Goal: Task Accomplishment & Management: Complete application form

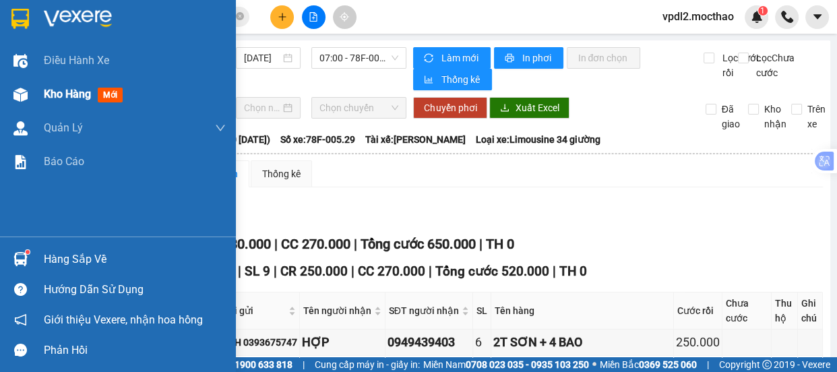
click at [62, 98] on span "Kho hàng" at bounding box center [67, 94] width 47 height 13
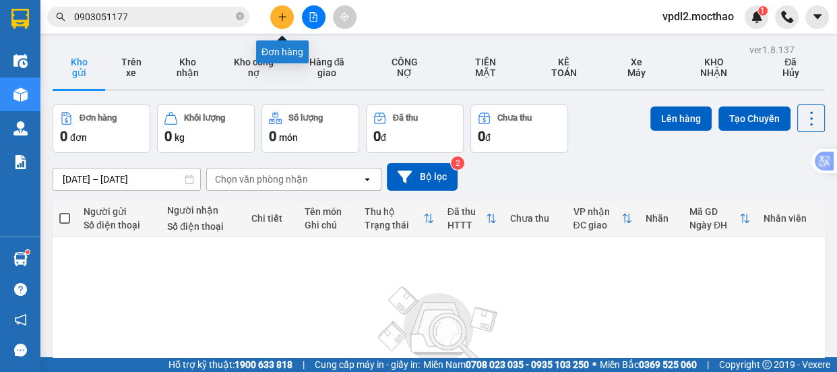
click at [281, 19] on icon "plus" at bounding box center [282, 16] width 9 height 9
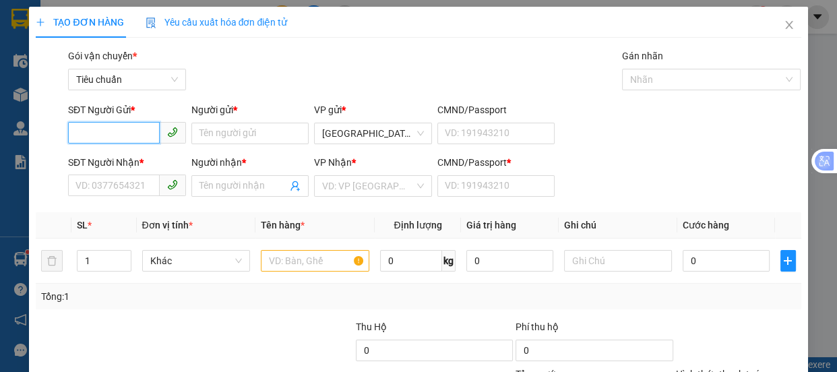
drag, startPoint x: 119, startPoint y: 135, endPoint x: 0, endPoint y: 172, distance: 124.4
click at [70, 148] on div "SĐT Người Gửi * VD: 0371234567" at bounding box center [127, 125] width 118 height 47
type input "0982406372"
click at [122, 153] on div "0982406372 - TÂM" at bounding box center [125, 160] width 100 height 15
type input "TÂM"
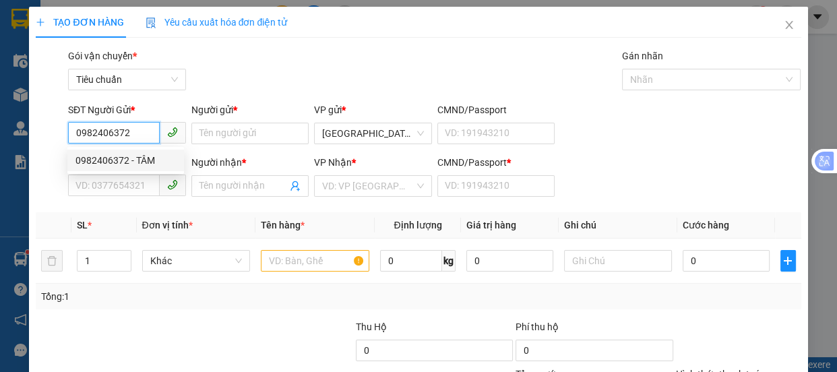
type input "0329691617"
type input "KIỀU"
type input "0373462492"
type input "50.000"
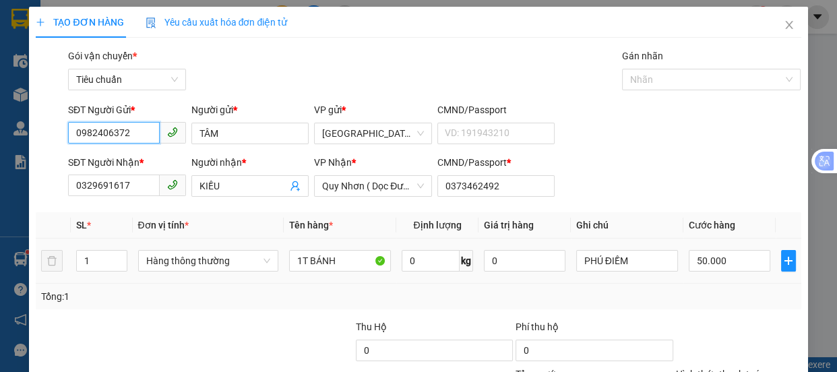
scroll to position [126, 0]
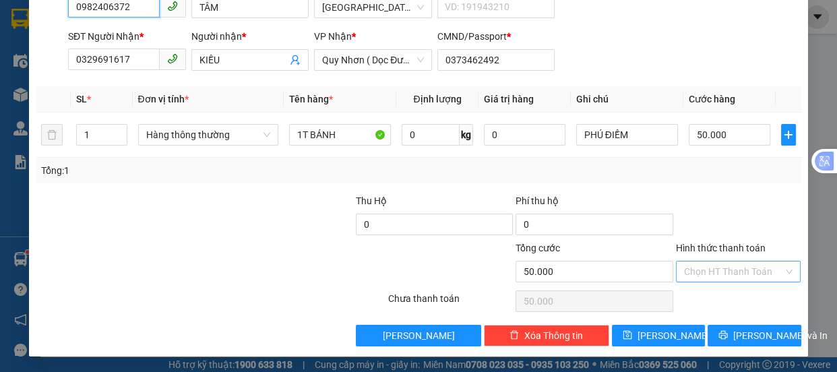
type input "0982406372"
click at [720, 276] on input "Hình thức thanh toán" at bounding box center [734, 271] width 100 height 20
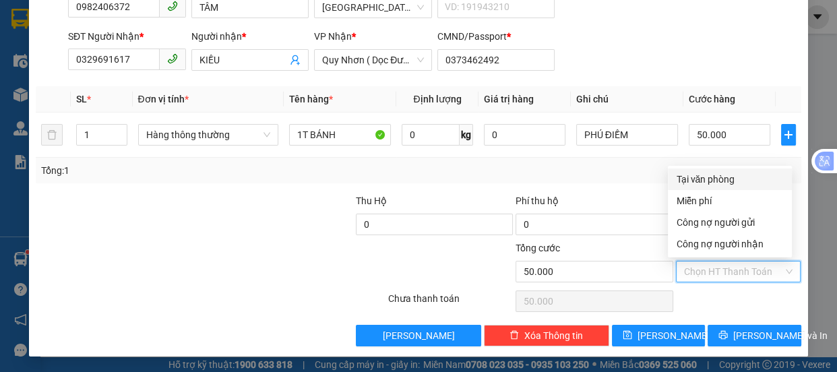
click at [700, 179] on div "Tại văn phòng" at bounding box center [730, 179] width 108 height 15
type input "0"
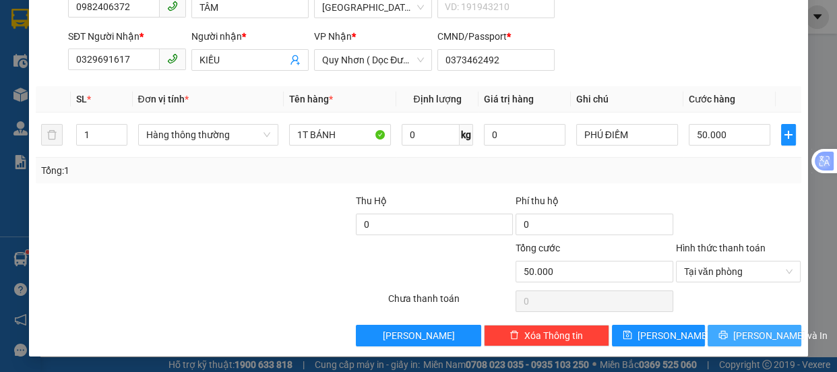
click at [737, 338] on span "[PERSON_NAME] và In" at bounding box center [780, 335] width 94 height 15
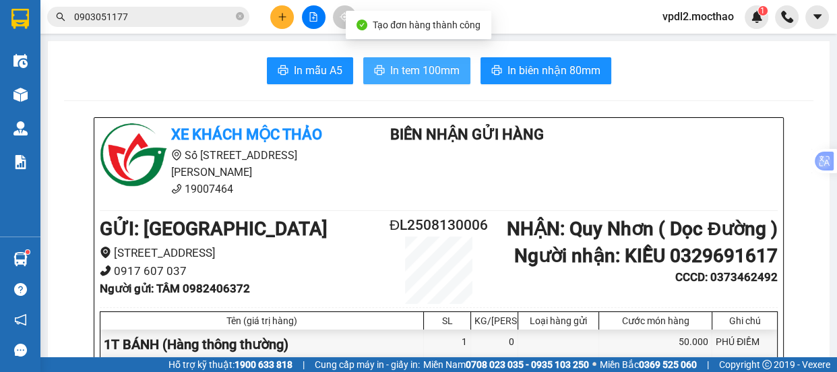
click at [425, 69] on span "In tem 100mm" at bounding box center [424, 70] width 69 height 17
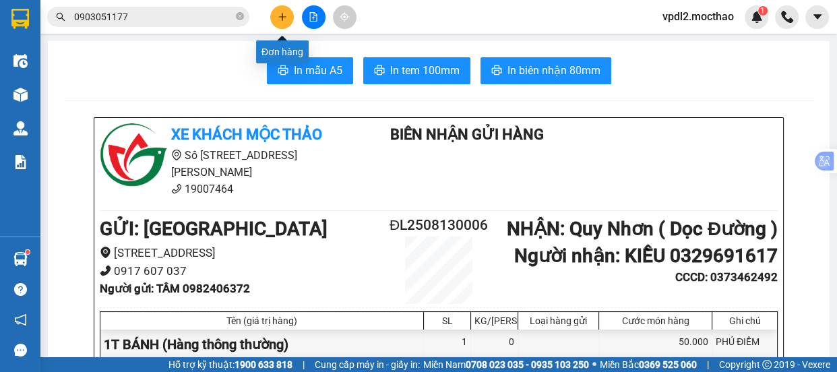
click at [278, 20] on icon "plus" at bounding box center [282, 16] width 9 height 9
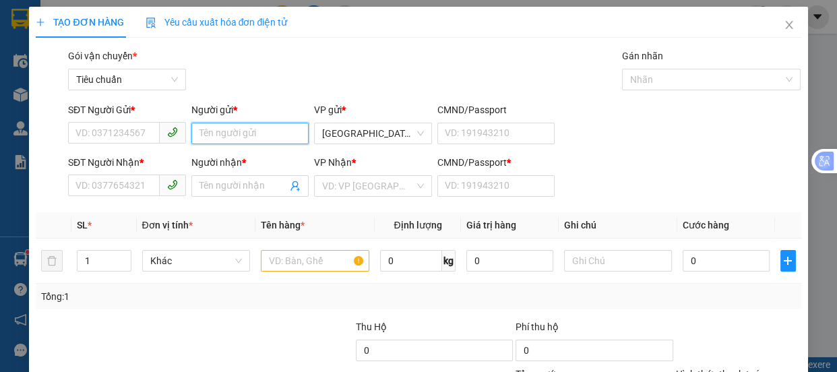
drag, startPoint x: 248, startPoint y: 140, endPoint x: 371, endPoint y: 90, distance: 132.6
click at [248, 139] on input "Người gửi *" at bounding box center [250, 134] width 118 height 22
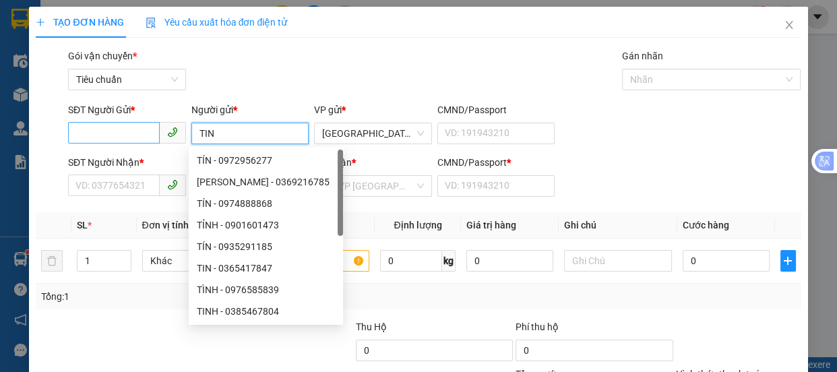
type input "TIN"
drag, startPoint x: 85, startPoint y: 133, endPoint x: 119, endPoint y: 90, distance: 55.7
click at [87, 132] on input "SĐT Người Gửi *" at bounding box center [114, 133] width 92 height 22
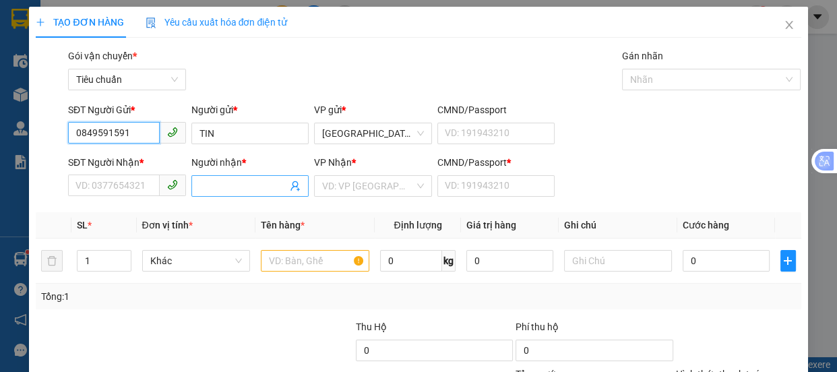
type input "0849591591"
click at [240, 181] on input "Người nhận *" at bounding box center [243, 186] width 88 height 15
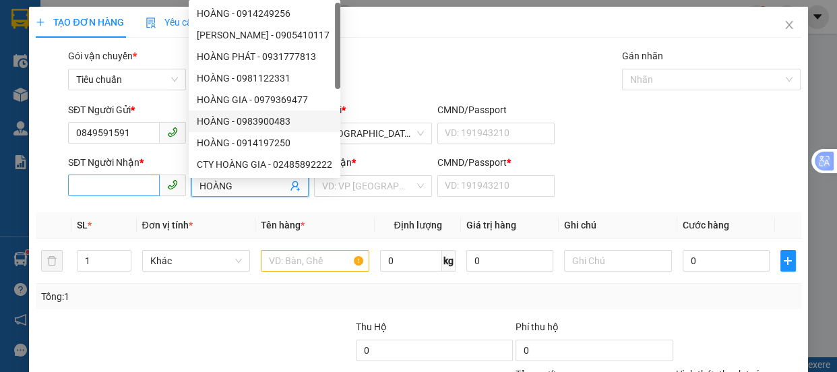
type input "HOÀNG"
click at [108, 183] on input "SĐT Người Nhận *" at bounding box center [114, 185] width 92 height 22
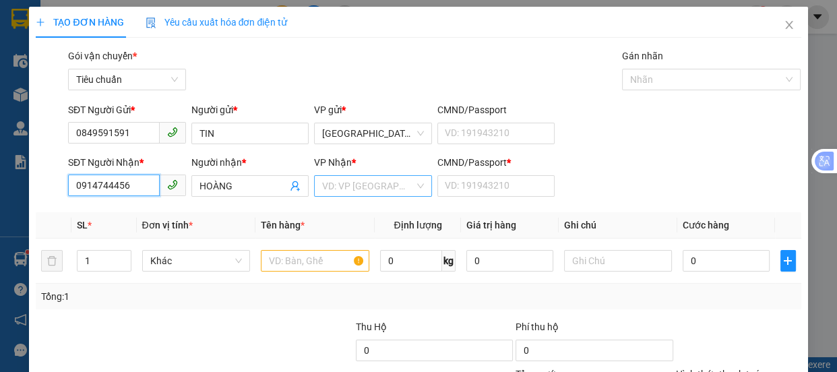
type input "0914744456"
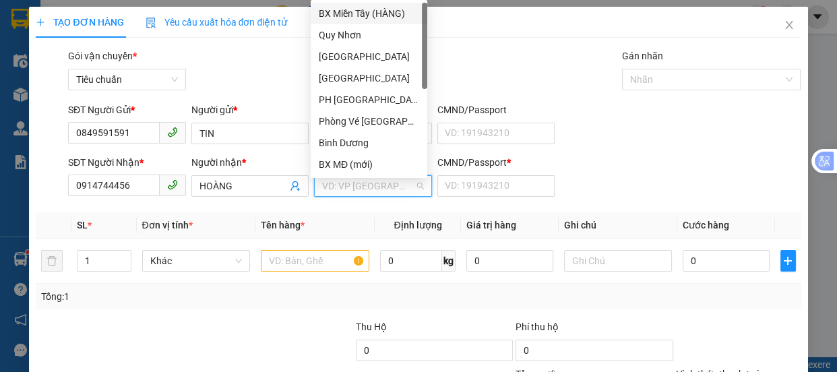
click at [345, 187] on input "search" at bounding box center [368, 186] width 92 height 20
drag, startPoint x: 338, startPoint y: 56, endPoint x: 336, endPoint y: 65, distance: 9.5
click at [336, 65] on div "[GEOGRAPHIC_DATA]" at bounding box center [369, 57] width 117 height 22
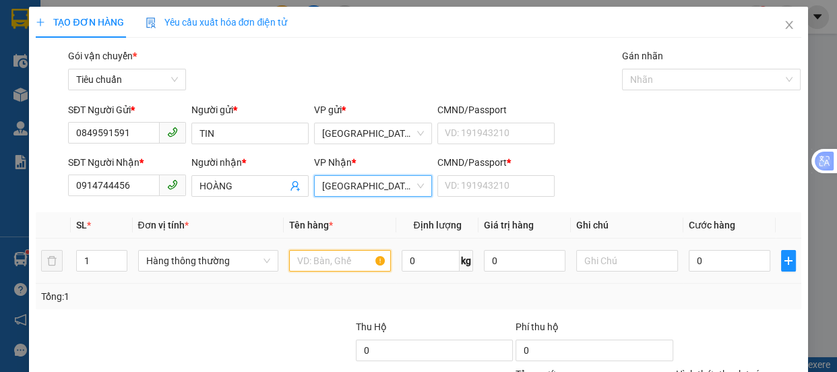
click at [315, 263] on input "text" at bounding box center [340, 261] width 102 height 22
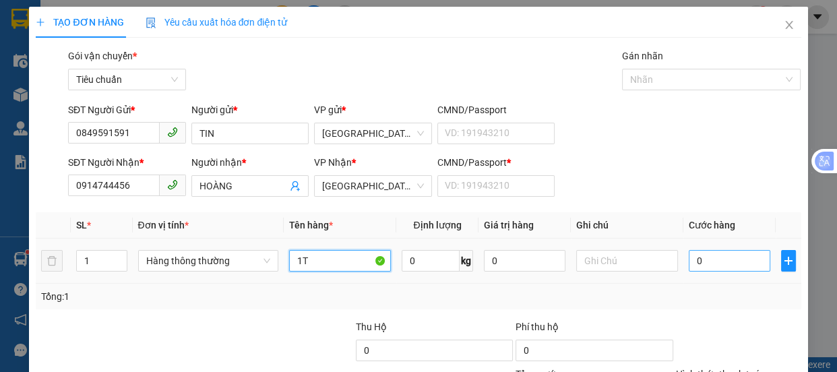
type input "1T"
click at [701, 264] on input "0" at bounding box center [730, 261] width 82 height 22
type input "4"
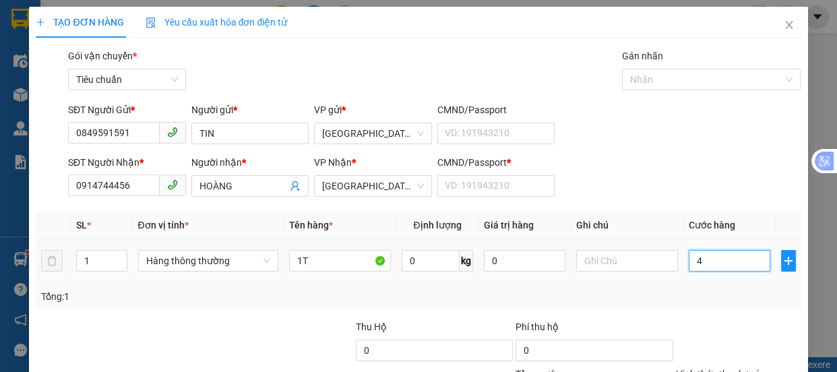
type input "40"
type input "40.000"
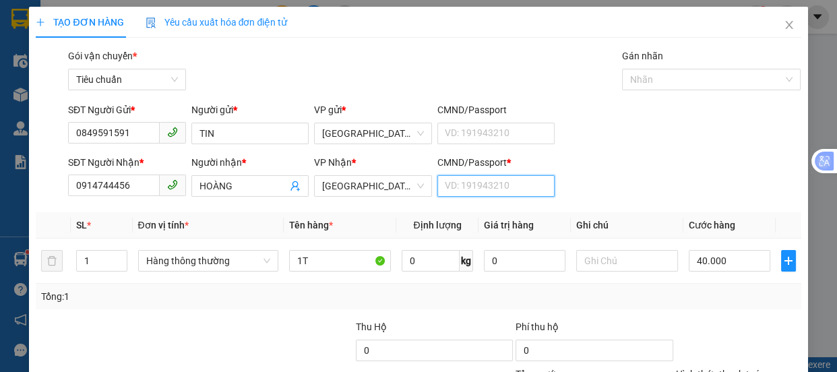
type input "40.000"
click at [460, 191] on input "CMND/Passport *" at bounding box center [496, 186] width 118 height 22
type input "0"
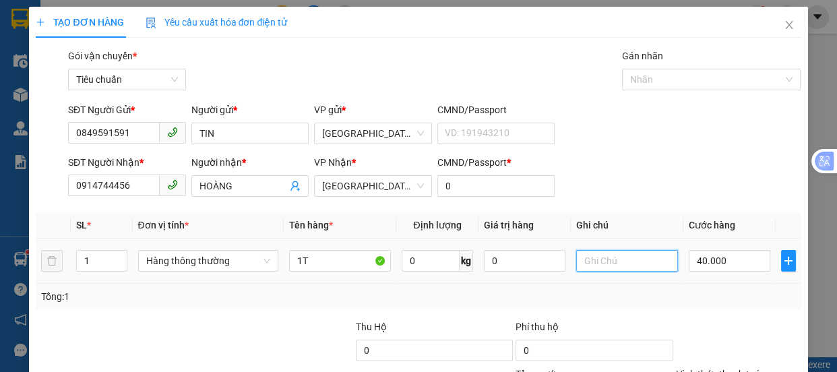
click at [592, 257] on input "text" at bounding box center [627, 261] width 102 height 22
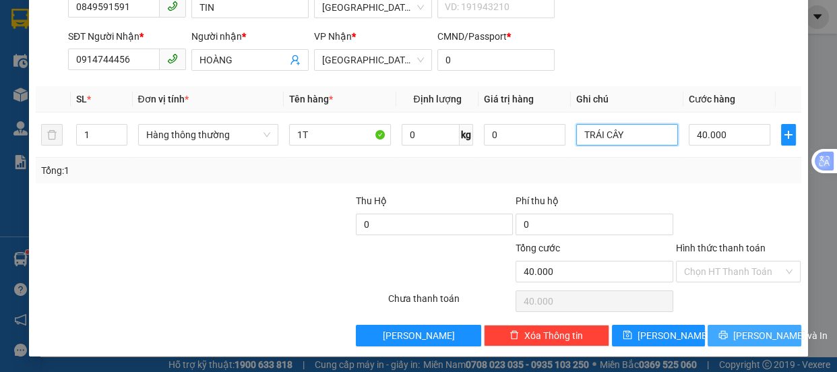
type input "TRÁI CÂY"
click at [730, 336] on button "[PERSON_NAME] và In" at bounding box center [753, 336] width 93 height 22
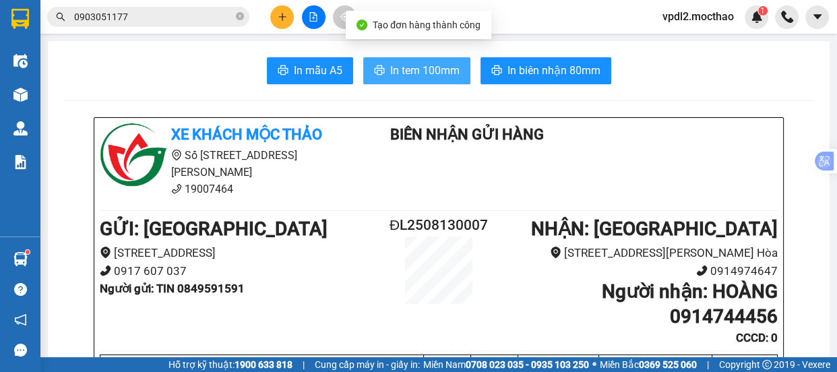
click at [410, 74] on span "In tem 100mm" at bounding box center [424, 70] width 69 height 17
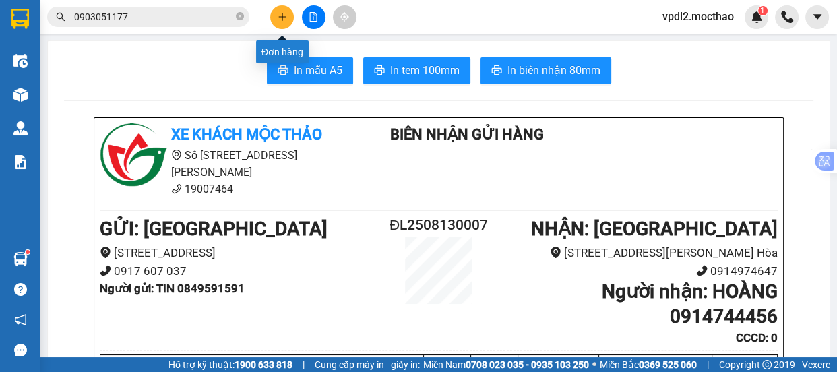
click at [280, 22] on button at bounding box center [282, 17] width 24 height 24
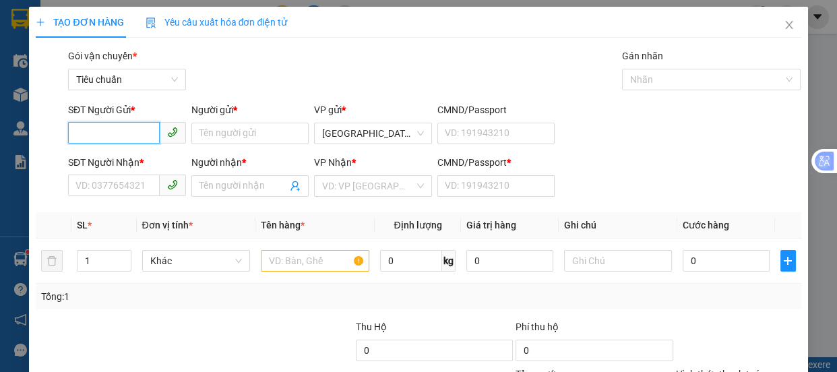
drag, startPoint x: 100, startPoint y: 133, endPoint x: 0, endPoint y: 10, distance: 158.5
click at [94, 139] on input "SĐT Người Gửi *" at bounding box center [114, 133] width 92 height 22
type input "0349474083"
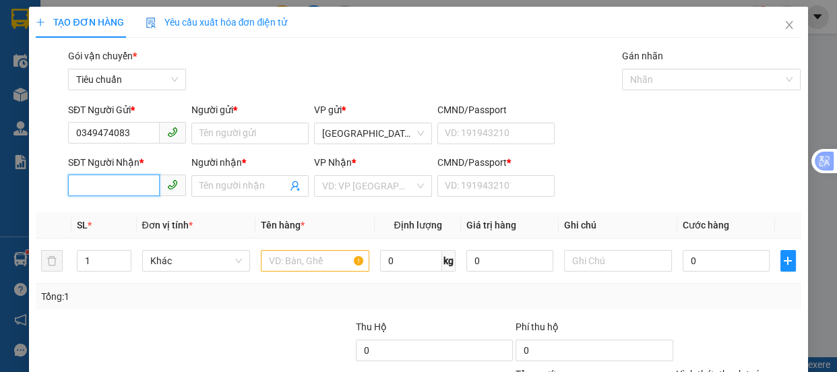
click at [92, 185] on input "SĐT Người Nhận *" at bounding box center [114, 185] width 92 height 22
click at [98, 215] on div "0349474083 - [PERSON_NAME]" at bounding box center [141, 212] width 133 height 15
type input "0349474083"
type input "THẢO"
type input "A"
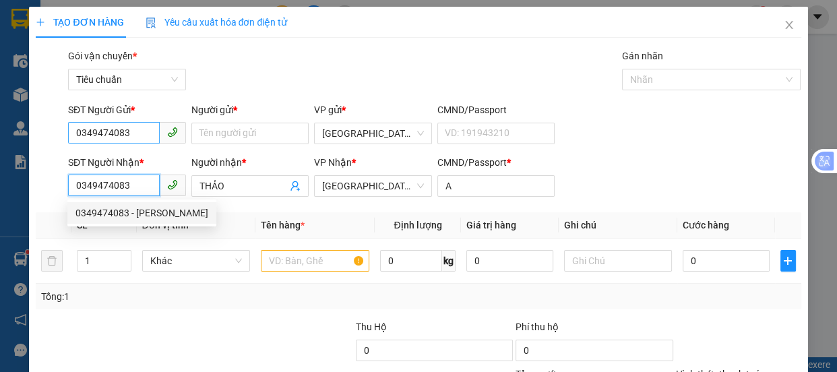
type input "30.000"
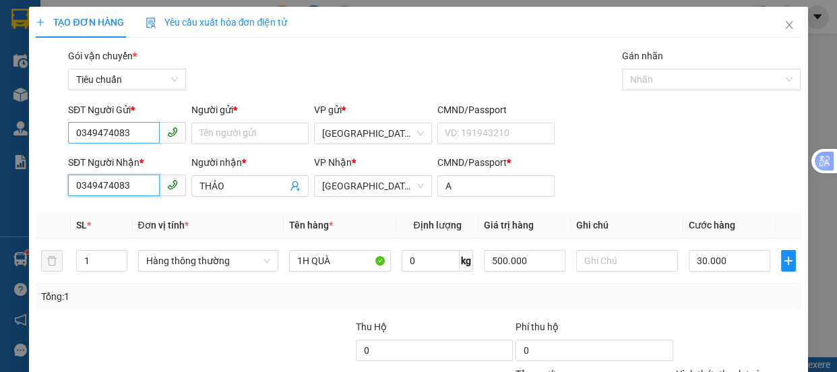
type input "0349474083"
drag, startPoint x: 140, startPoint y: 129, endPoint x: 0, endPoint y: 129, distance: 140.1
click at [0, 129] on div "TẠO ĐƠN HÀNG Yêu cầu xuất hóa đơn điện tử Transit Pickup Surcharge Ids Transit …" at bounding box center [418, 186] width 837 height 372
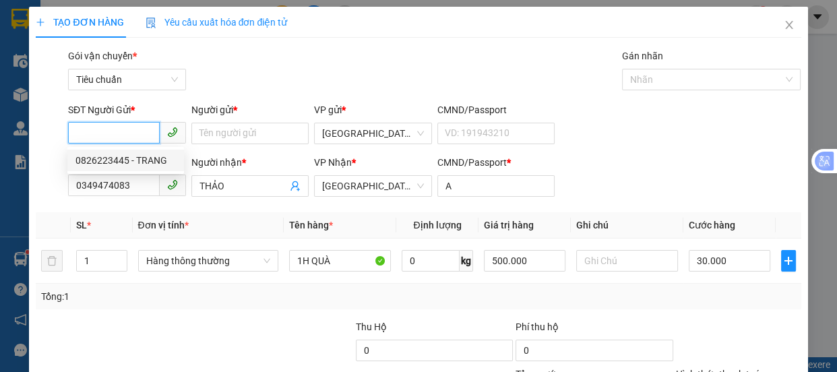
click at [109, 158] on div "0826223445 - TRANG" at bounding box center [125, 160] width 100 height 15
type input "0826223445"
type input "TRANG"
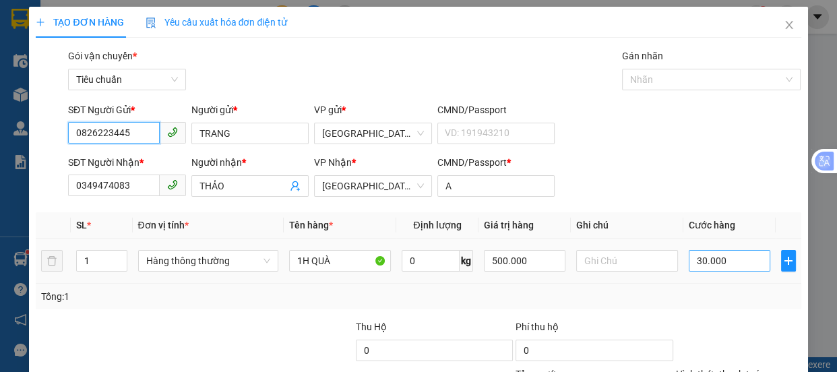
type input "0826223445"
click at [738, 261] on input "30.000" at bounding box center [730, 261] width 82 height 22
type input "4"
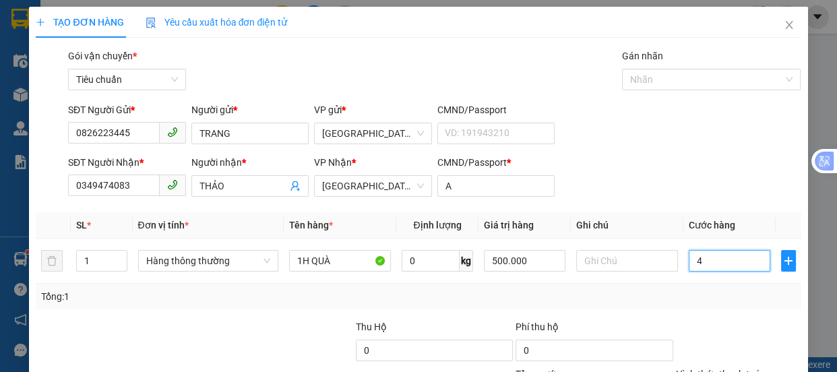
type input "40"
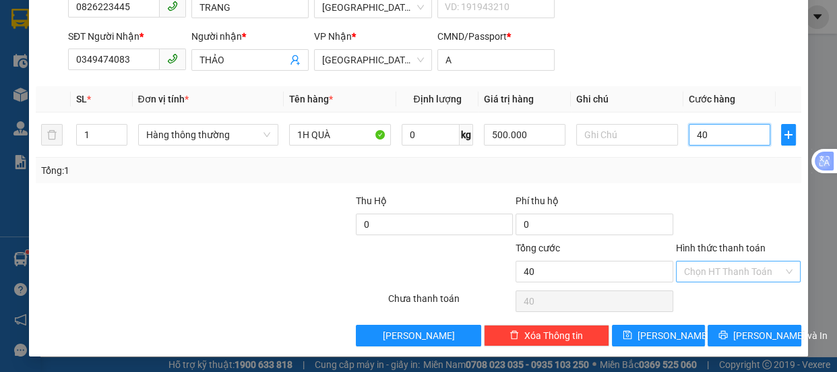
type input "40"
type input "40.000"
click at [701, 275] on input "Hình thức thanh toán" at bounding box center [734, 271] width 100 height 20
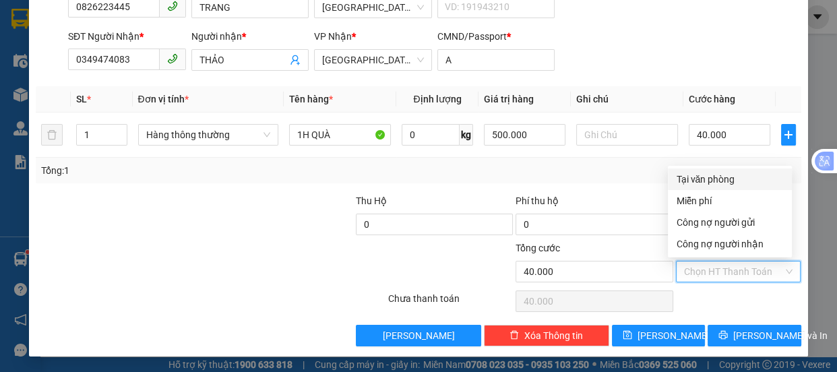
click at [691, 181] on div "Tại văn phòng" at bounding box center [730, 179] width 108 height 15
type input "0"
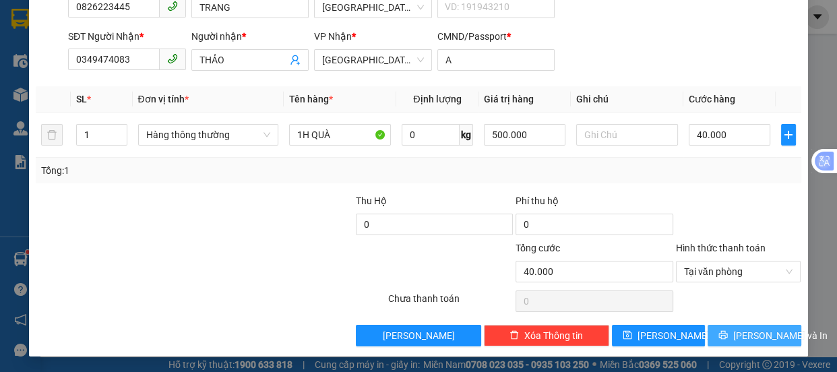
click at [725, 336] on icon "printer" at bounding box center [722, 334] width 9 height 9
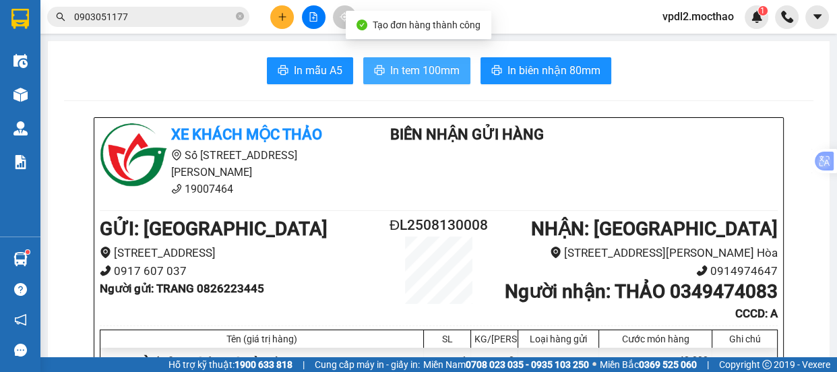
click at [400, 73] on span "In tem 100mm" at bounding box center [424, 70] width 69 height 17
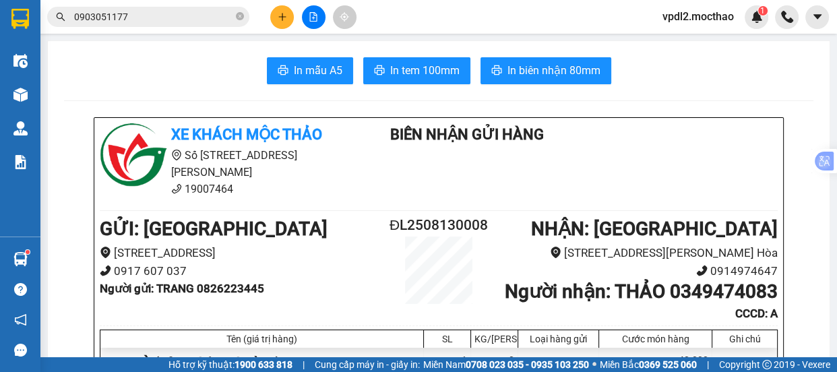
click at [678, 20] on span "vpdl2.mocthao" at bounding box center [697, 16] width 93 height 17
click at [700, 43] on span "Đăng xuất" at bounding box center [703, 41] width 65 height 15
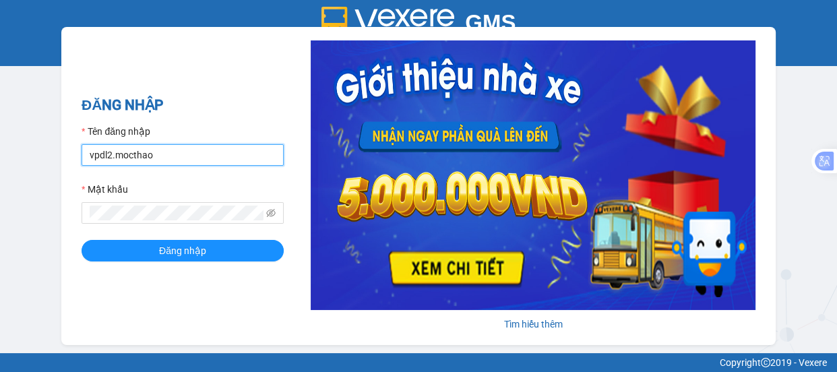
drag, startPoint x: 158, startPoint y: 162, endPoint x: 169, endPoint y: 166, distance: 11.5
click at [160, 162] on input "vpdl2.mocthao" at bounding box center [183, 155] width 202 height 22
type input "vpdl1.mocthao"
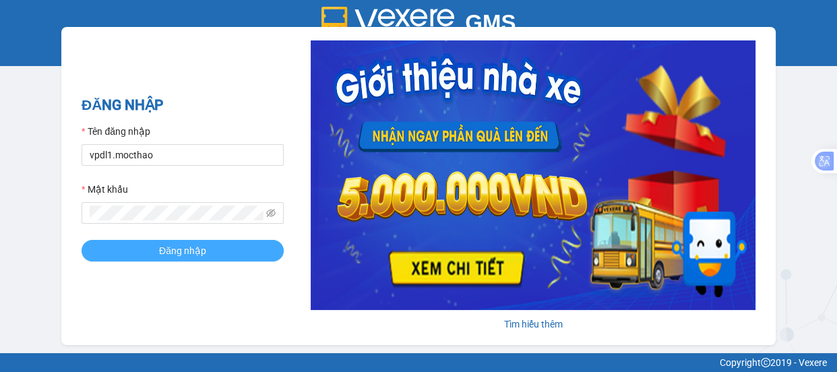
click at [177, 245] on span "Đăng nhập" at bounding box center [182, 250] width 47 height 15
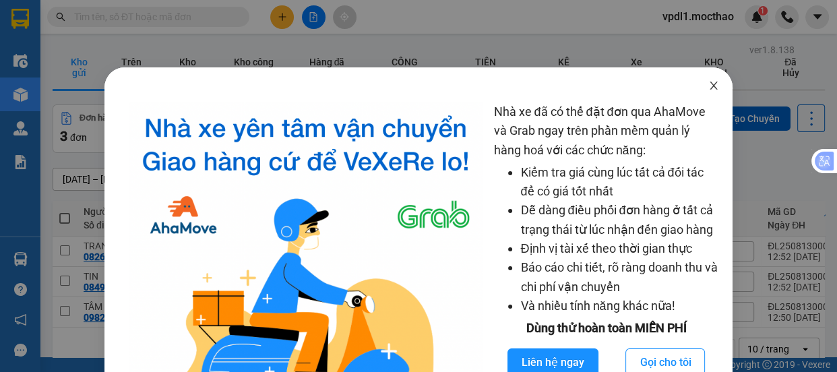
click at [708, 91] on icon "close" at bounding box center [713, 85] width 11 height 11
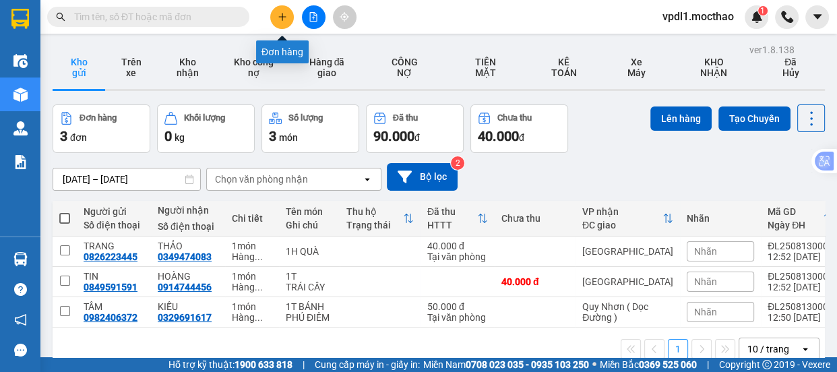
click at [284, 14] on icon "plus" at bounding box center [282, 16] width 9 height 9
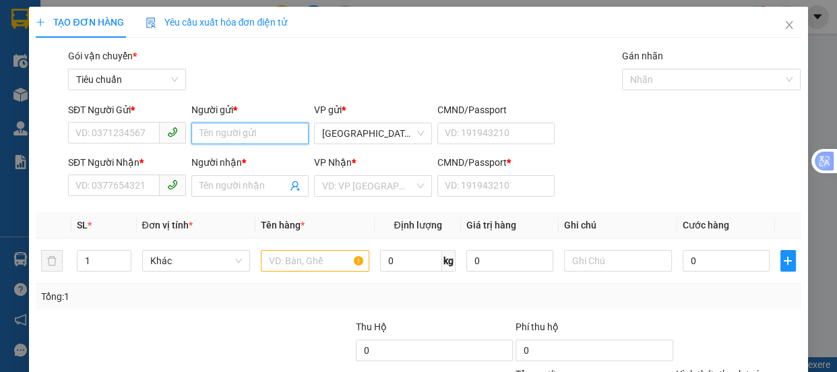
click at [238, 134] on input "Người gửi *" at bounding box center [250, 134] width 118 height 22
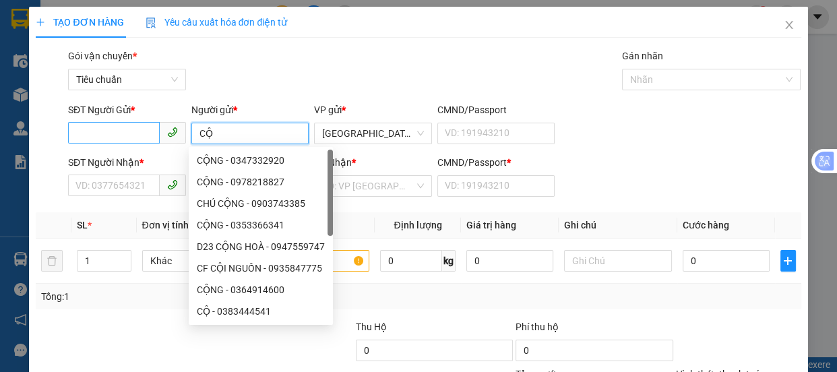
type input "CỘ"
click at [94, 132] on input "SĐT Người Gửi *" at bounding box center [114, 133] width 92 height 22
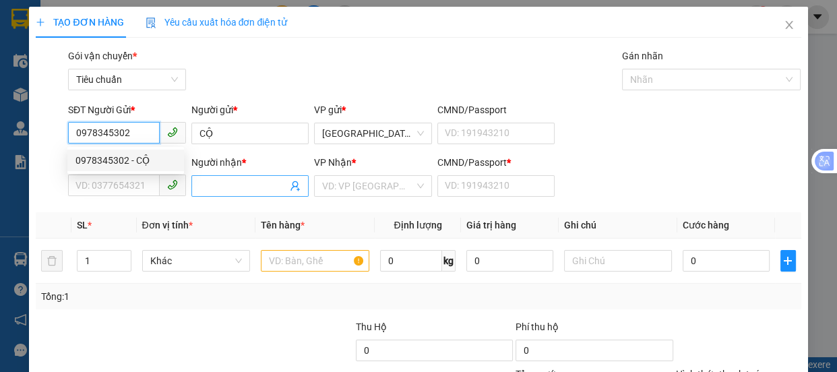
type input "0978345302"
click at [226, 191] on input "Người nhận *" at bounding box center [243, 186] width 88 height 15
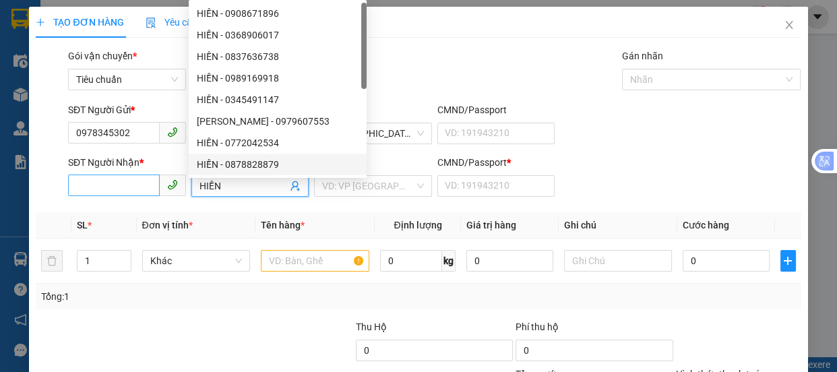
type input "HIỀN"
click at [110, 189] on input "SĐT Người Nhận *" at bounding box center [114, 185] width 92 height 22
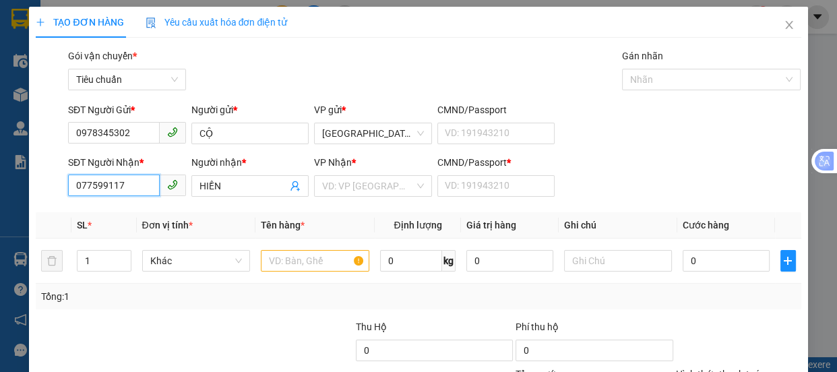
click at [80, 185] on input "077599117" at bounding box center [114, 185] width 92 height 22
click at [90, 181] on input "077599117" at bounding box center [114, 185] width 92 height 22
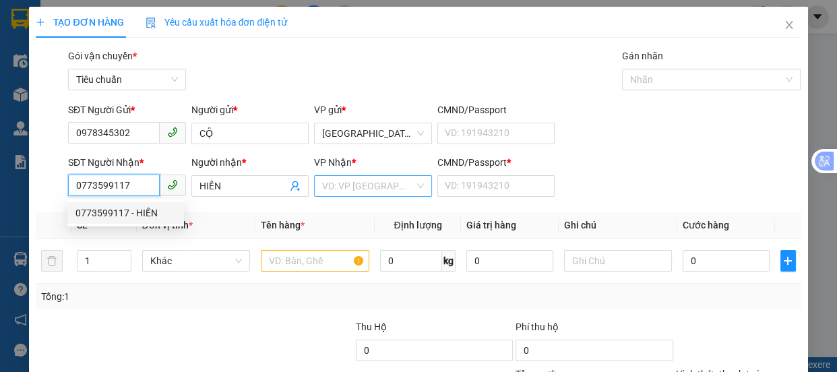
type input "0773599117"
click at [364, 193] on input "search" at bounding box center [368, 186] width 92 height 20
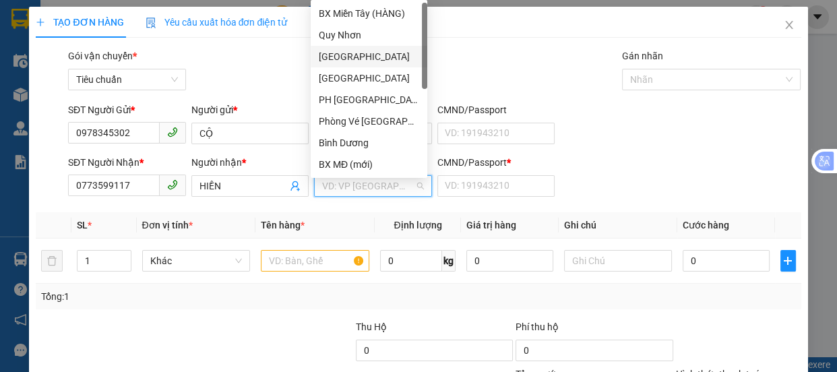
click at [351, 64] on div "[GEOGRAPHIC_DATA]" at bounding box center [369, 57] width 117 height 22
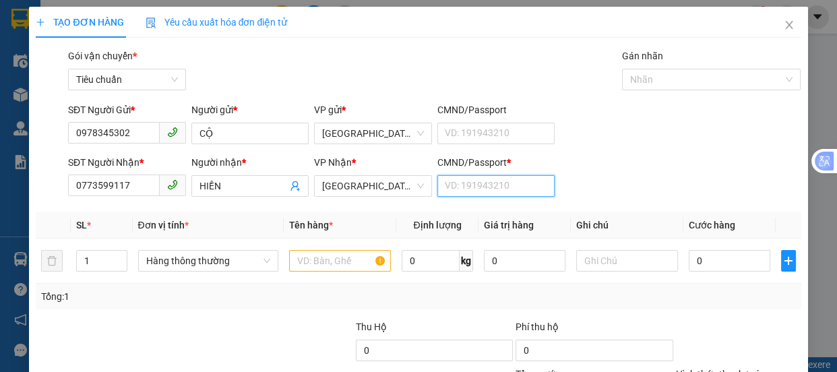
drag, startPoint x: 474, startPoint y: 185, endPoint x: 343, endPoint y: 222, distance: 135.9
click at [470, 187] on input "CMND/Passport *" at bounding box center [496, 186] width 118 height 22
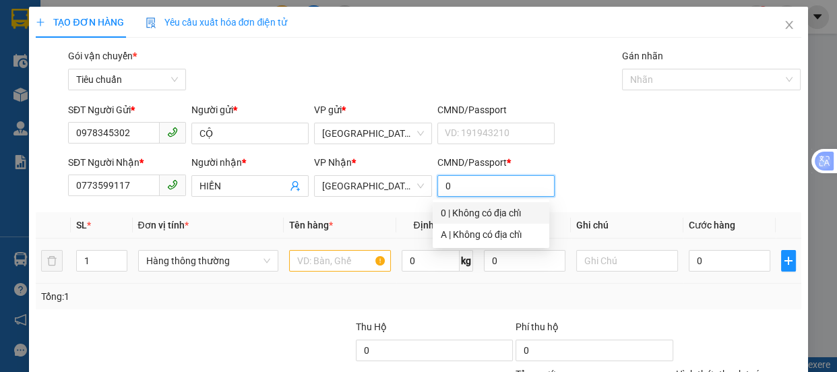
type input "0"
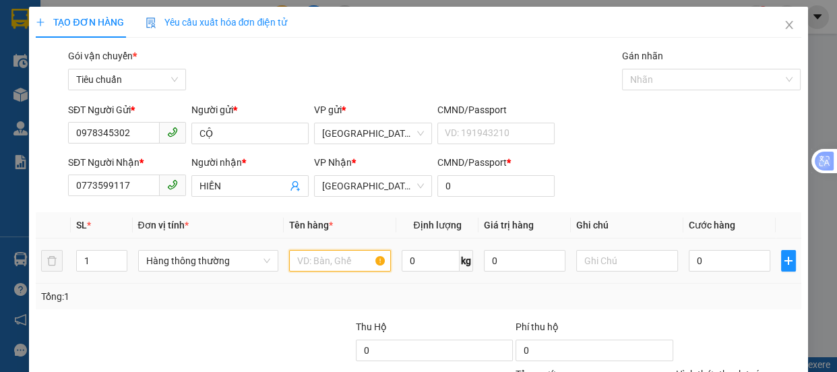
click at [316, 257] on input "text" at bounding box center [340, 261] width 102 height 22
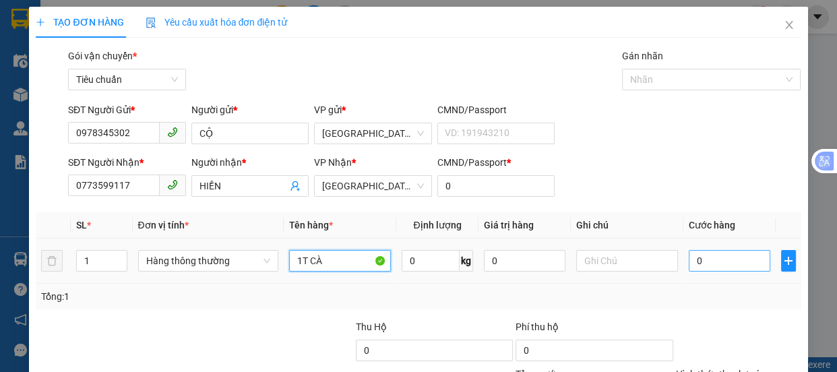
type input "1T CÀ"
click at [705, 267] on input "0" at bounding box center [730, 261] width 82 height 22
type input "5"
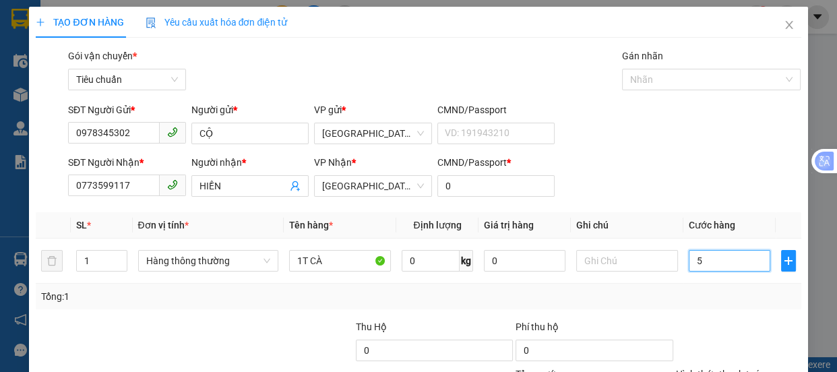
type input "50"
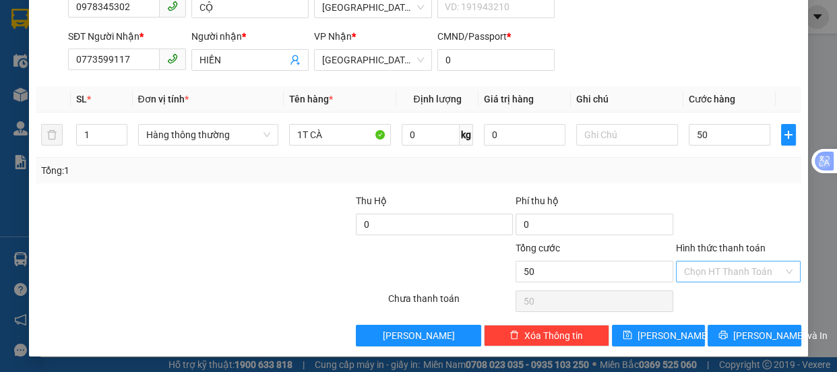
type input "50.000"
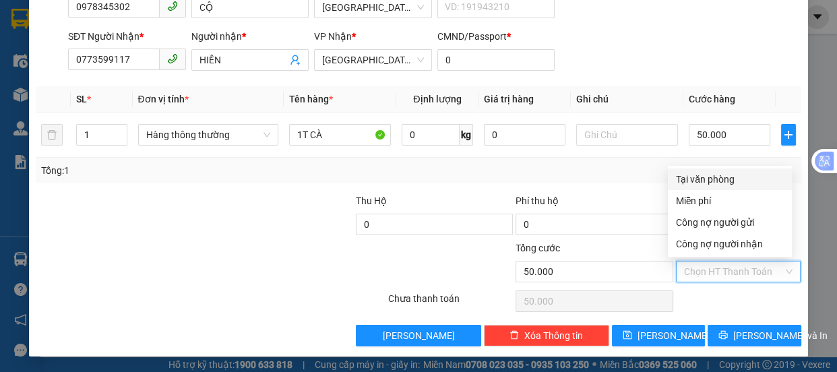
click at [708, 271] on input "Hình thức thanh toán" at bounding box center [734, 271] width 100 height 20
click at [690, 181] on div "Tại văn phòng" at bounding box center [730, 179] width 108 height 15
type input "0"
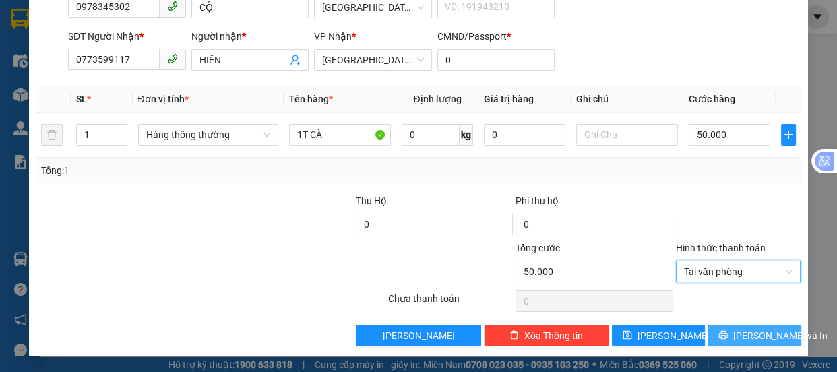
click at [733, 338] on button "[PERSON_NAME] và In" at bounding box center [753, 336] width 93 height 22
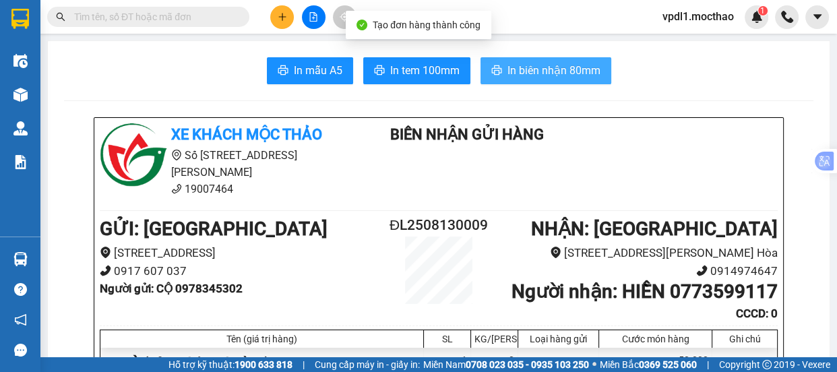
click at [549, 75] on span "In biên nhận 80mm" at bounding box center [553, 70] width 93 height 17
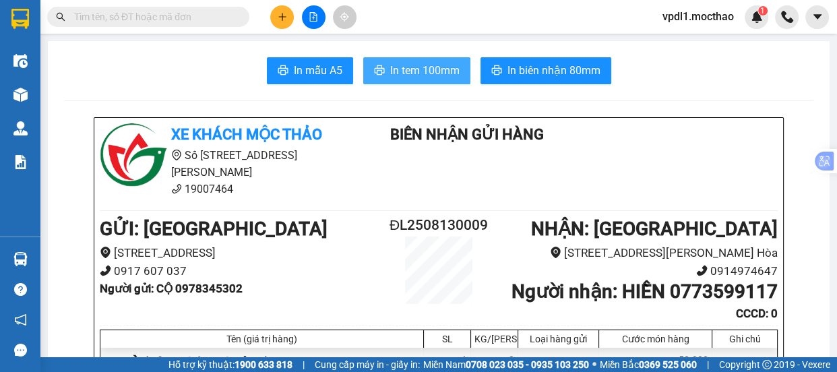
click at [398, 73] on span "In tem 100mm" at bounding box center [424, 70] width 69 height 17
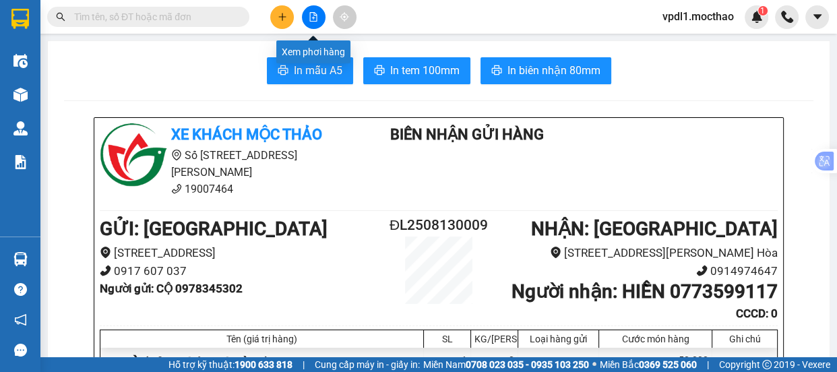
click at [313, 18] on icon "file-add" at bounding box center [313, 16] width 7 height 9
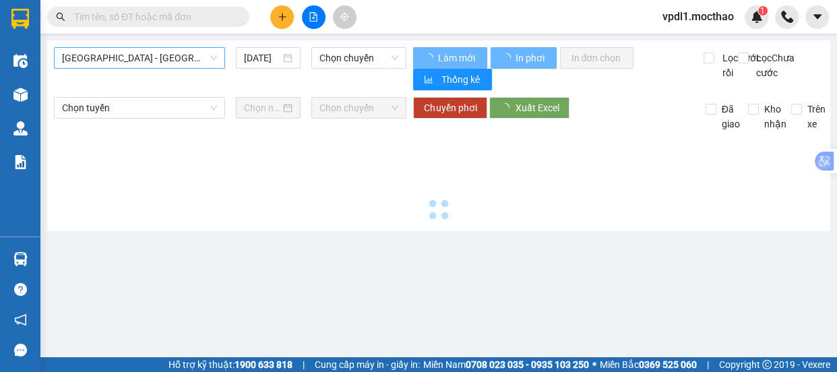
click at [167, 59] on span "Sài Gòn - Tuy Hòa" at bounding box center [139, 58] width 155 height 20
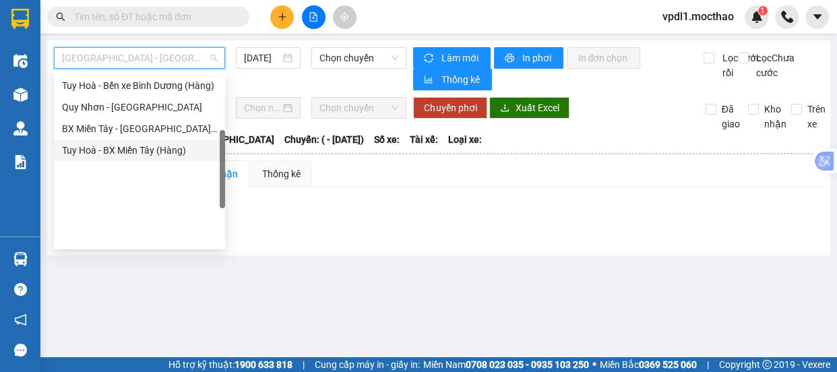
scroll to position [179, 0]
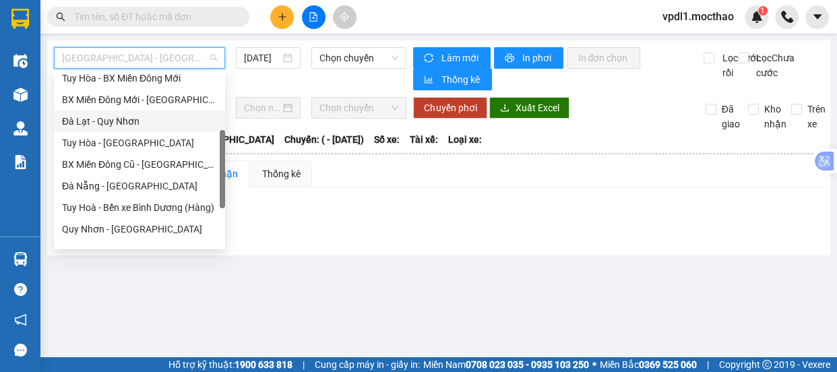
drag, startPoint x: 115, startPoint y: 126, endPoint x: 125, endPoint y: 123, distance: 11.1
click at [115, 125] on div "Đà Lạt - Quy Nhơn" at bounding box center [139, 121] width 155 height 15
type input "[DATE]"
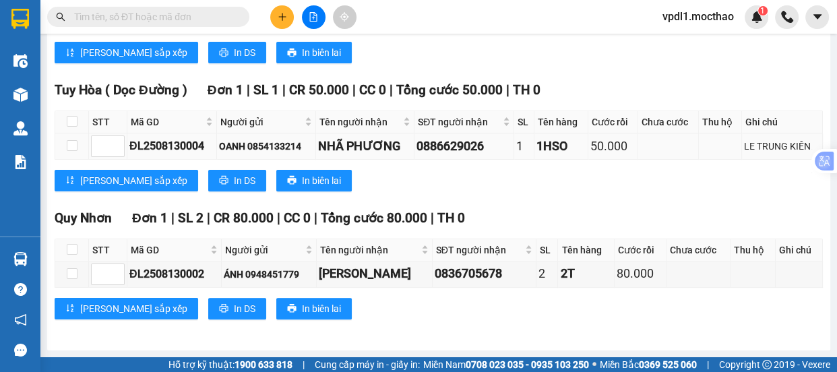
scroll to position [151, 0]
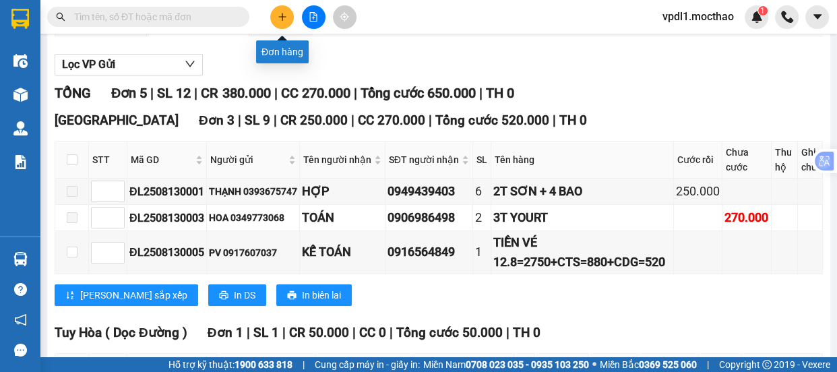
click at [282, 13] on icon "plus" at bounding box center [282, 16] width 9 height 9
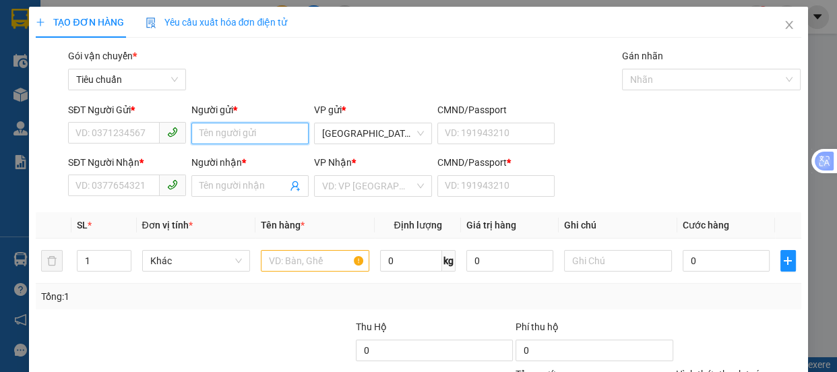
click at [201, 125] on input "Người gửi *" at bounding box center [250, 134] width 118 height 22
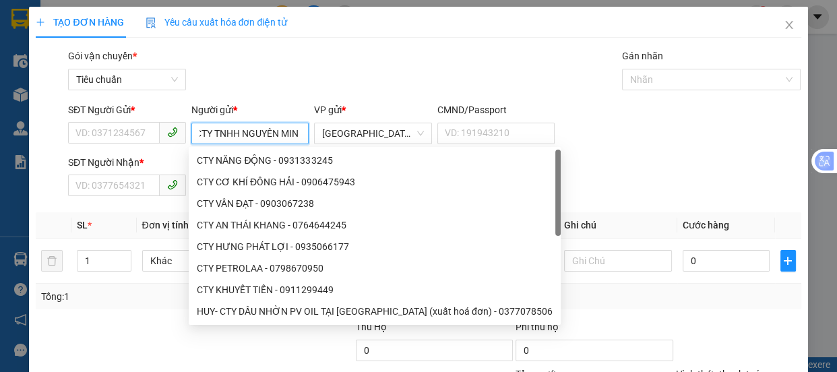
type input "CTY TNHH NGUYÊN MINH"
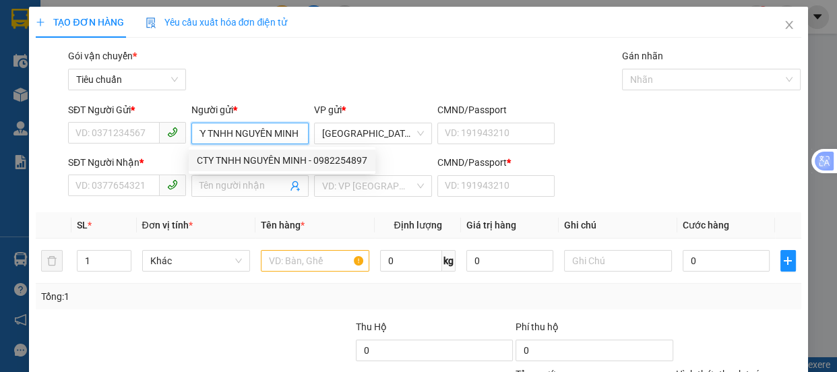
drag, startPoint x: 311, startPoint y: 162, endPoint x: 289, endPoint y: 166, distance: 22.1
click at [311, 162] on div "CTY TNHH NGUYÊN MINH - 0982254897" at bounding box center [282, 160] width 170 height 15
type input "0982254897"
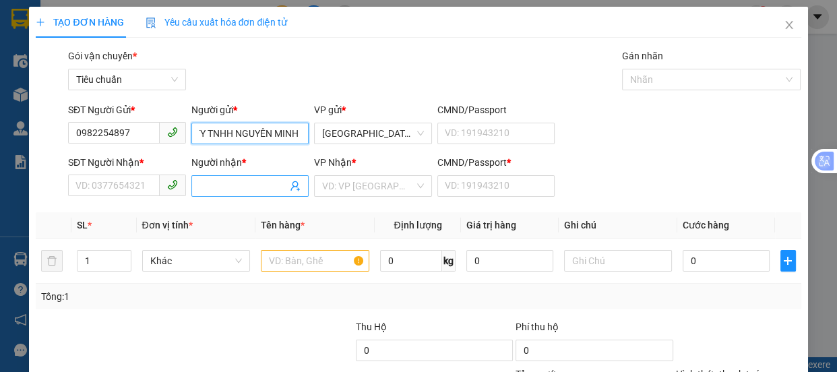
type input "CTY TNHH NGUYÊN MINH"
click at [231, 186] on input "Người nhận *" at bounding box center [243, 186] width 88 height 15
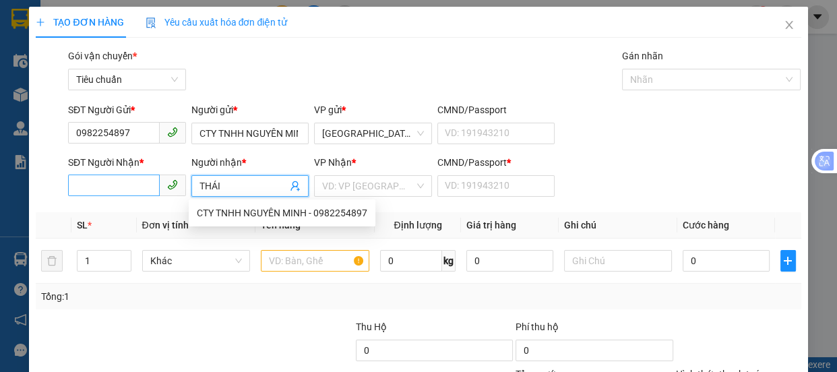
type input "THÁI"
drag, startPoint x: 107, startPoint y: 189, endPoint x: 0, endPoint y: 0, distance: 216.9
click at [106, 189] on input "SĐT Người Nhận *" at bounding box center [114, 185] width 92 height 22
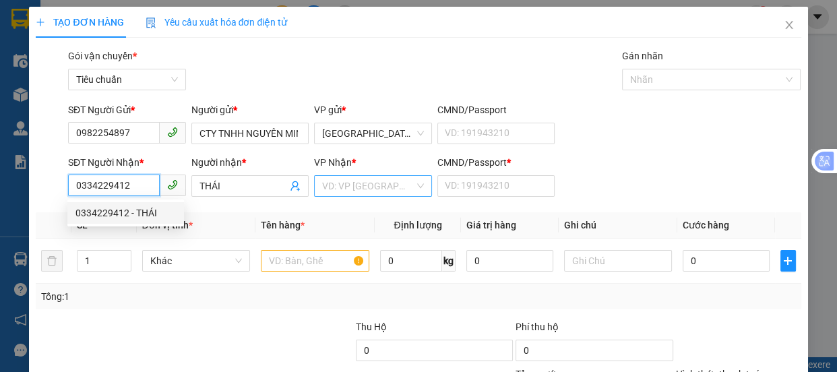
type input "0334229412"
click at [386, 189] on input "search" at bounding box center [368, 186] width 92 height 20
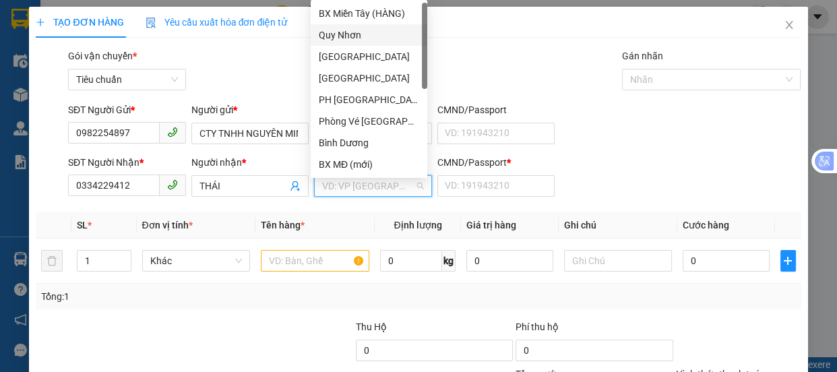
click at [353, 38] on div "Quy Nhơn" at bounding box center [369, 35] width 100 height 15
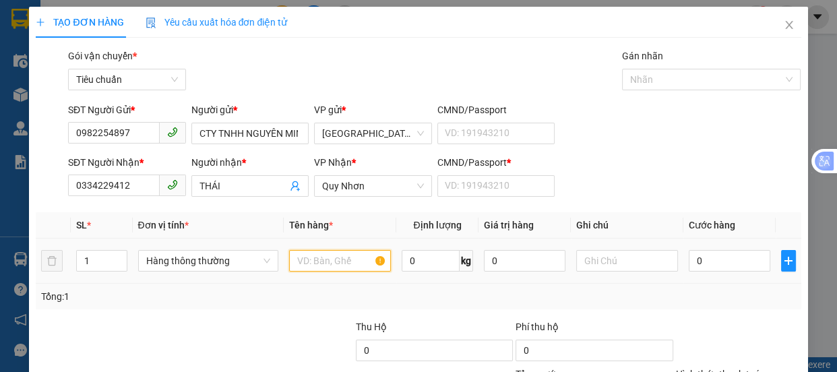
drag, startPoint x: 307, startPoint y: 265, endPoint x: 316, endPoint y: 267, distance: 9.8
click at [313, 265] on input "text" at bounding box center [340, 261] width 102 height 22
type input "2K"
drag, startPoint x: 88, startPoint y: 263, endPoint x: 139, endPoint y: 242, distance: 56.2
click at [88, 263] on input "1" at bounding box center [101, 261] width 49 height 20
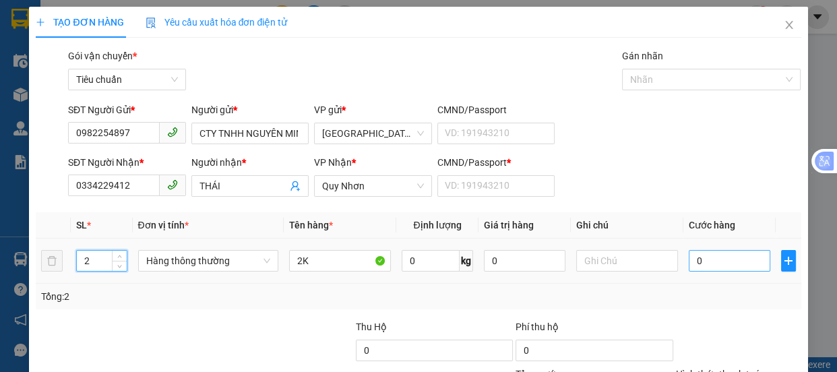
type input "2"
drag, startPoint x: 686, startPoint y: 261, endPoint x: 556, endPoint y: 9, distance: 282.9
click at [677, 233] on table "SL * Đơn vị tính * Tên hàng * Định lượng Giá trị hàng Ghi chú Cước hàng 2 Hàng …" at bounding box center [418, 247] width 765 height 71
type input "10"
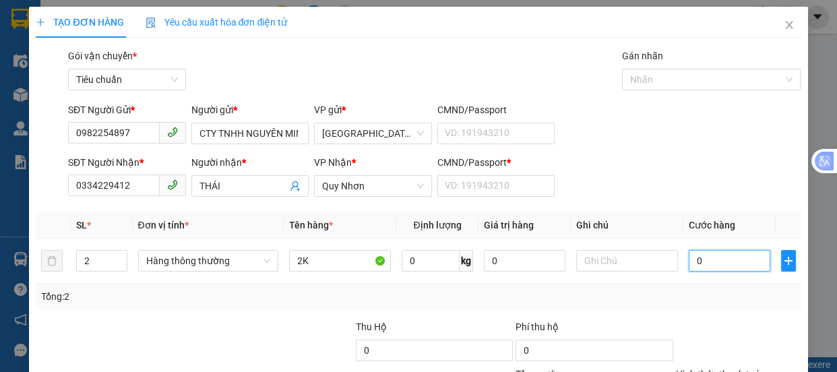
type input "10"
type input "110"
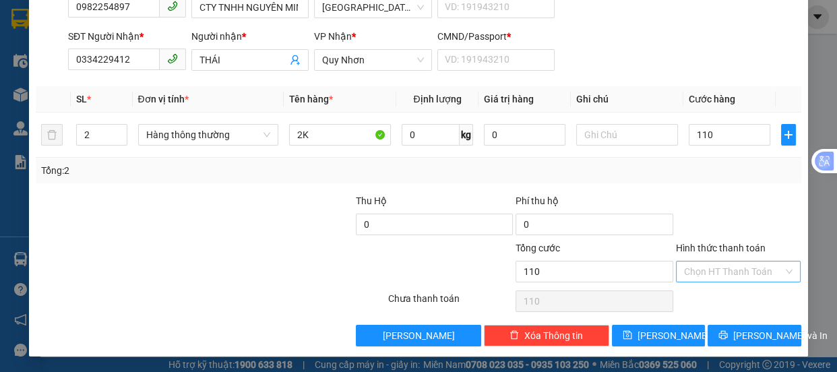
type input "110.000"
click at [684, 269] on input "Hình thức thanh toán" at bounding box center [734, 271] width 100 height 20
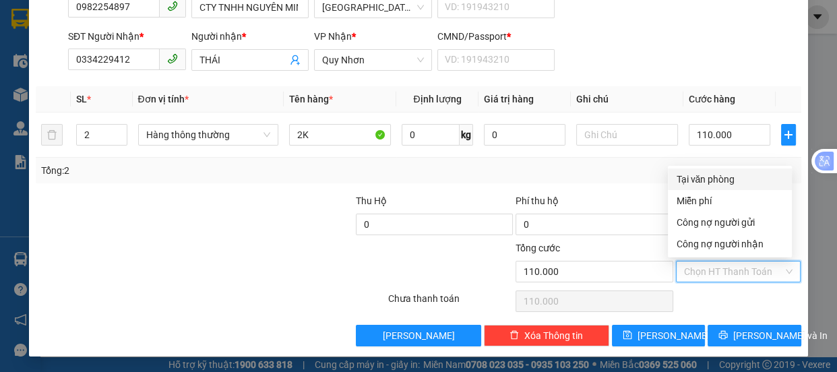
click at [693, 174] on div "Tại văn phòng" at bounding box center [730, 179] width 108 height 15
type input "0"
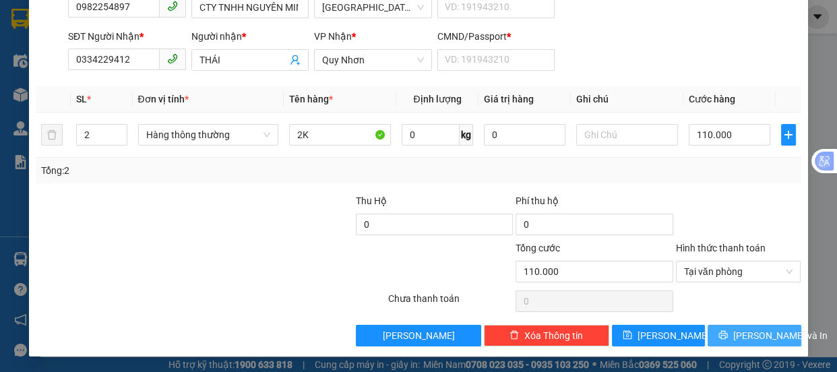
click at [751, 339] on span "[PERSON_NAME] và In" at bounding box center [780, 335] width 94 height 15
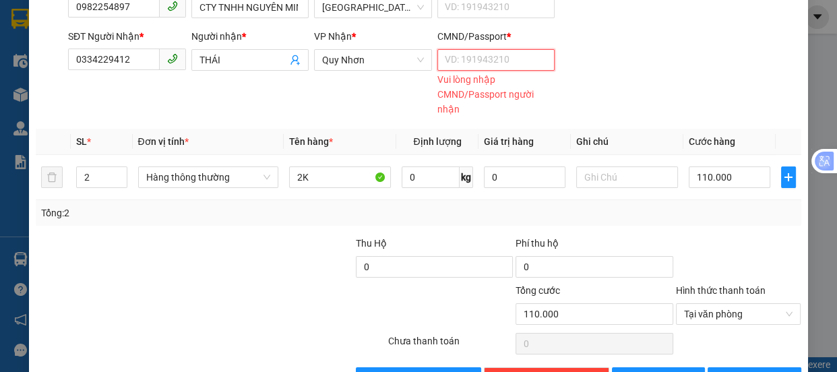
click at [445, 61] on input "CMND/Passport *" at bounding box center [496, 60] width 118 height 22
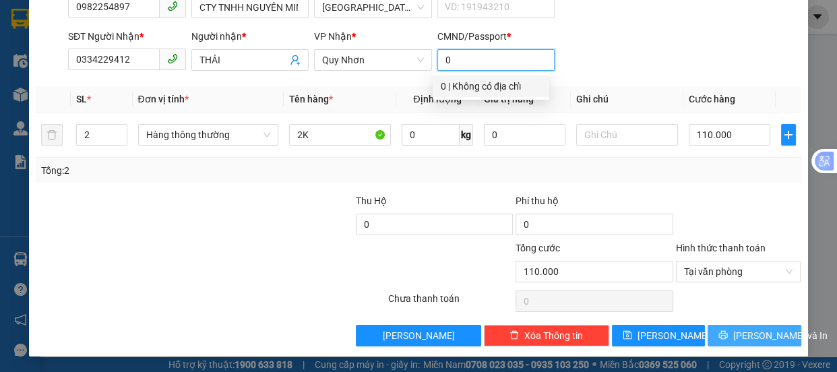
type input "0"
click at [747, 328] on span "[PERSON_NAME] và In" at bounding box center [780, 335] width 94 height 15
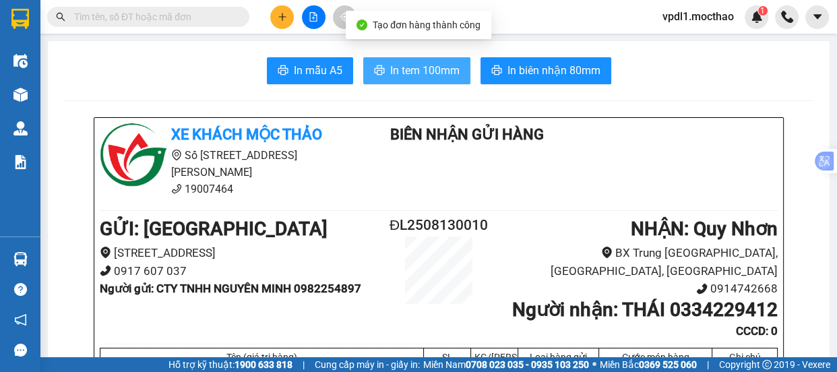
click at [431, 72] on span "In tem 100mm" at bounding box center [424, 70] width 69 height 17
drag, startPoint x: 431, startPoint y: 67, endPoint x: 485, endPoint y: 108, distance: 67.8
click at [433, 67] on span "In tem 100mm" at bounding box center [424, 70] width 69 height 17
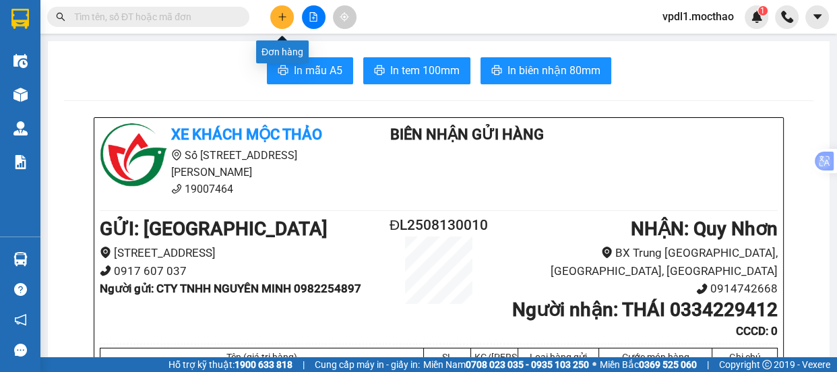
click at [282, 13] on icon "plus" at bounding box center [282, 16] width 1 height 7
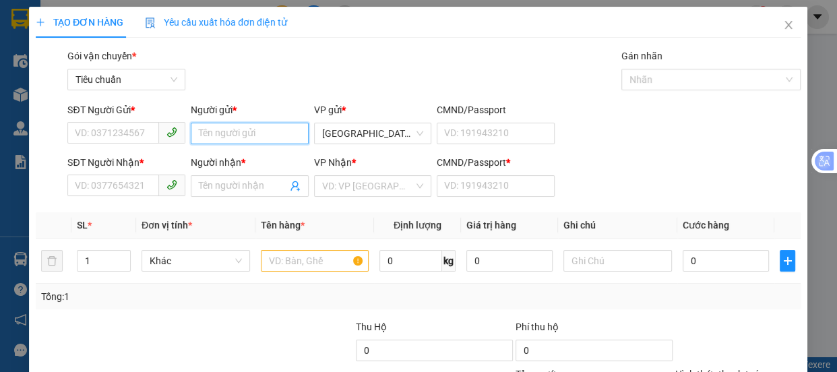
drag, startPoint x: 229, startPoint y: 131, endPoint x: 267, endPoint y: 135, distance: 37.9
click at [228, 132] on input "Người gửi *" at bounding box center [250, 134] width 118 height 22
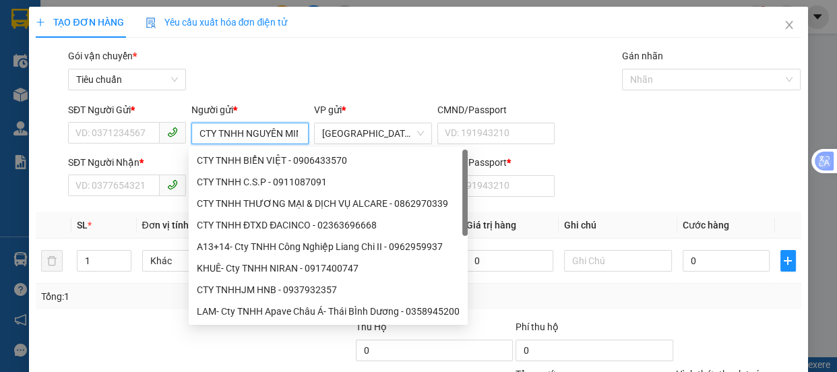
type input "CTY TNHH NGUYÊN MINH"
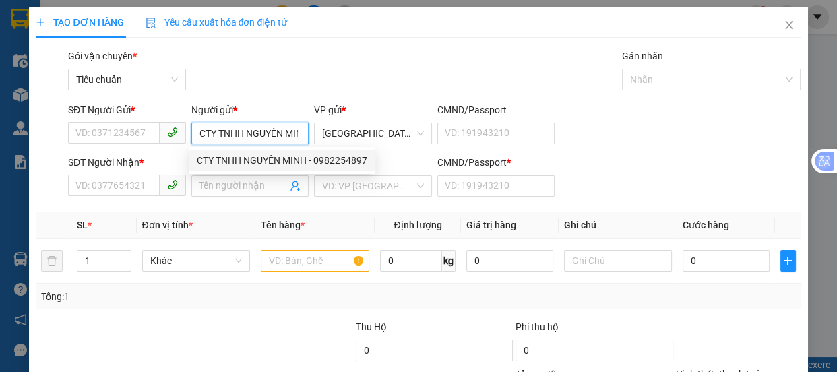
click at [321, 159] on div "CTY TNHH NGUYÊN MINH - 0982254897" at bounding box center [282, 160] width 170 height 15
type input "0982254897"
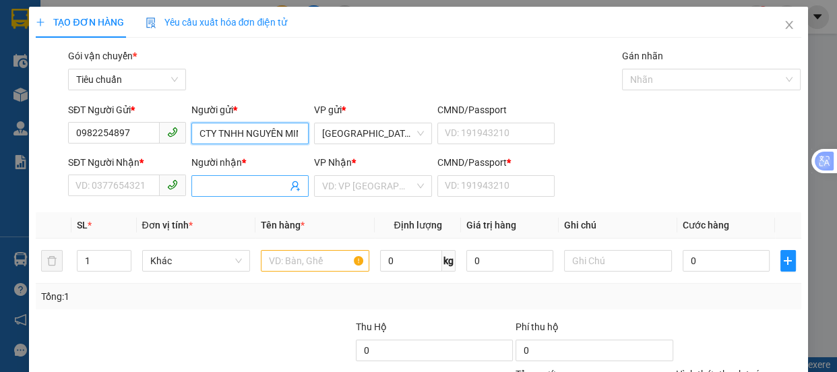
type input "CTY TNHH NGUYÊN MINH"
click at [229, 188] on input "Người nhận *" at bounding box center [243, 186] width 88 height 15
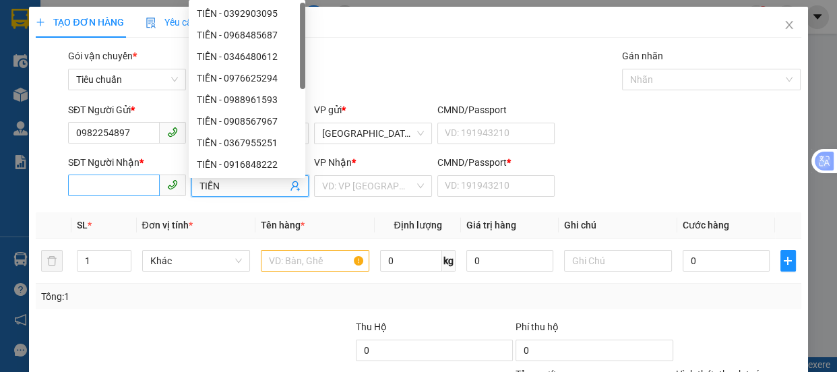
type input "TIỄN"
click at [132, 181] on input "SĐT Người Nhận *" at bounding box center [114, 185] width 92 height 22
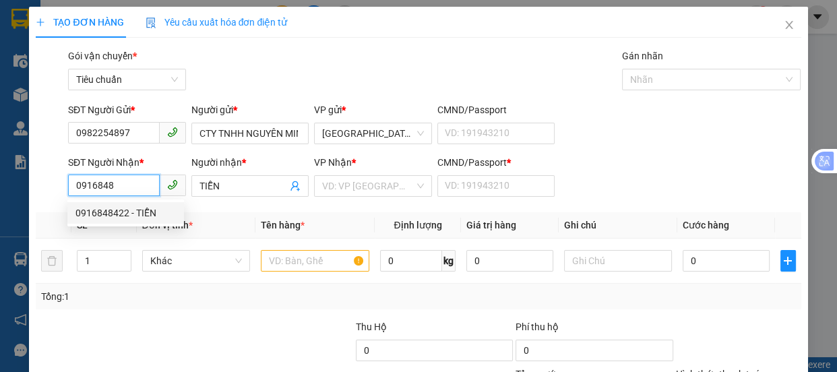
drag, startPoint x: 135, startPoint y: 214, endPoint x: 127, endPoint y: 218, distance: 9.0
click at [135, 214] on div "0916848422 - TIỄN" at bounding box center [125, 212] width 100 height 15
type input "0916848422"
type input "0"
type input "70.000"
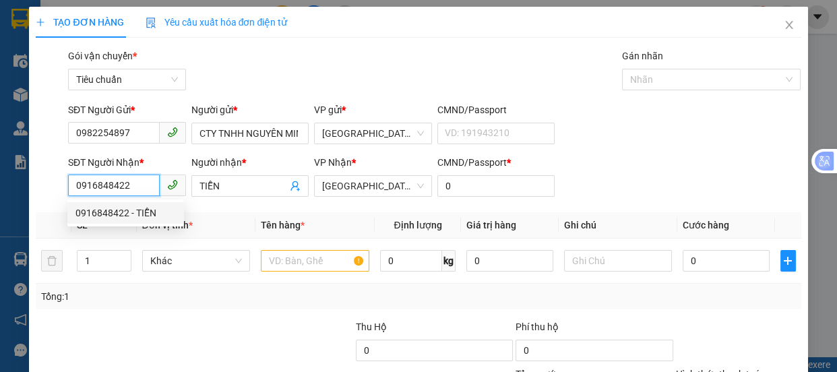
type input "70.000"
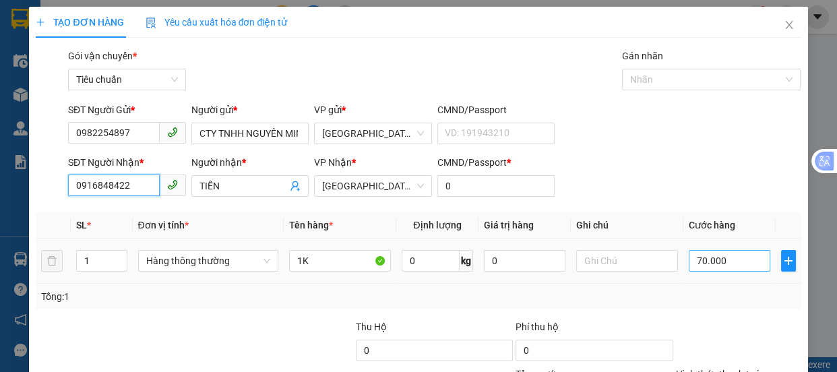
type input "0916848422"
click at [728, 263] on input "70.000" at bounding box center [730, 261] width 82 height 22
type input "4"
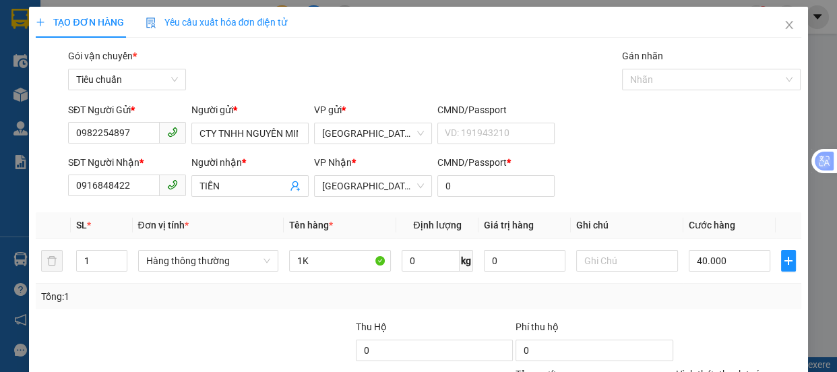
drag, startPoint x: 715, startPoint y: 272, endPoint x: 715, endPoint y: 261, distance: 10.8
click at [720, 298] on div "Tại văn phòng" at bounding box center [730, 305] width 108 height 15
drag, startPoint x: 742, startPoint y: 340, endPoint x: 571, endPoint y: 233, distance: 201.5
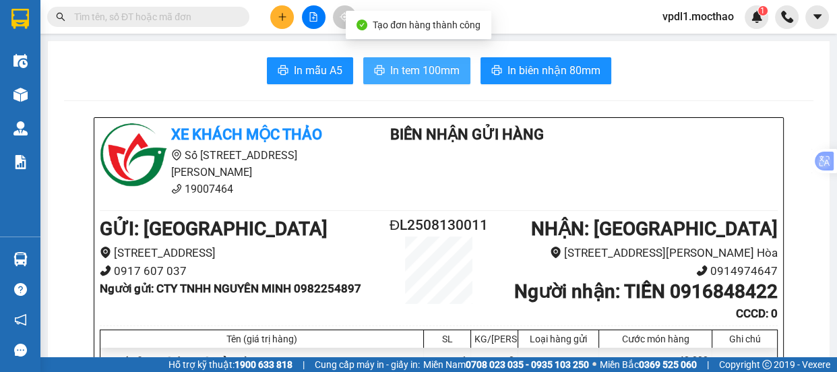
click at [414, 72] on span "In tem 100mm" at bounding box center [424, 70] width 69 height 17
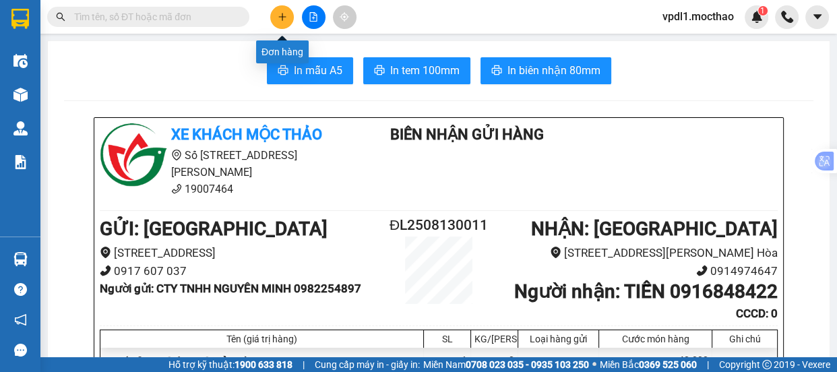
click at [281, 13] on icon "plus" at bounding box center [282, 16] width 9 height 9
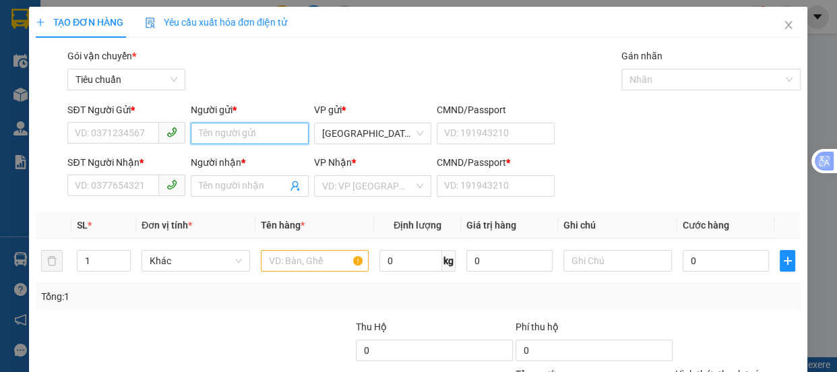
drag, startPoint x: 214, startPoint y: 132, endPoint x: 228, endPoint y: 101, distance: 33.8
click at [222, 117] on div "Người gửi * Tên người gửi" at bounding box center [250, 125] width 118 height 47
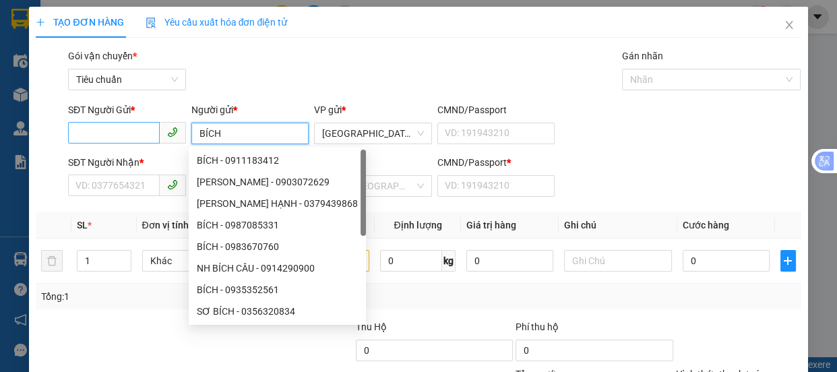
type input "BÍCH"
drag, startPoint x: 119, startPoint y: 143, endPoint x: 126, endPoint y: 116, distance: 27.8
click at [119, 134] on input "SĐT Người Gửi *" at bounding box center [114, 133] width 92 height 22
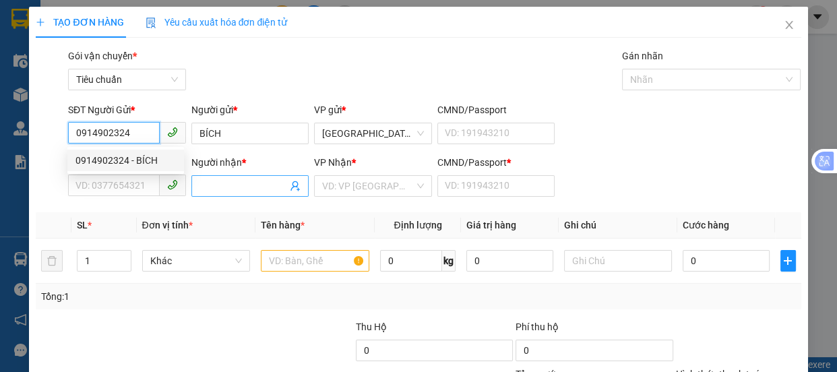
type input "0914902324"
click at [213, 187] on input "Người nhận *" at bounding box center [243, 186] width 88 height 15
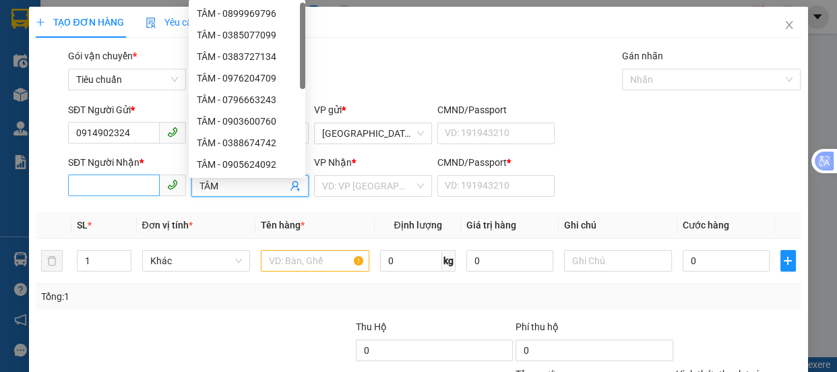
type input "TÂM"
click at [92, 186] on input "SĐT Người Nhận *" at bounding box center [114, 185] width 92 height 22
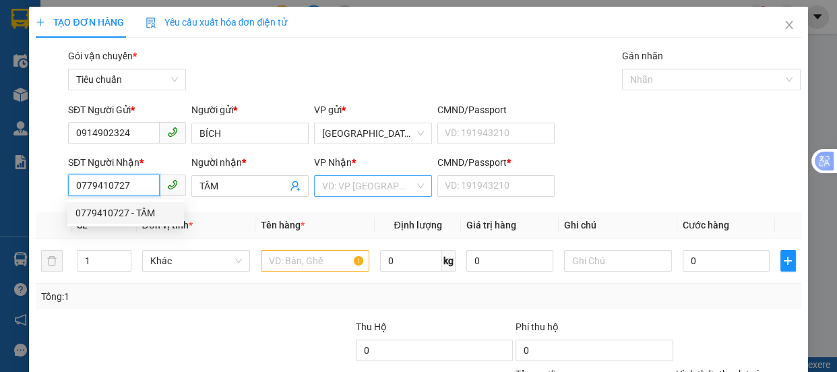
type input "0779410727"
drag, startPoint x: 360, startPoint y: 185, endPoint x: 377, endPoint y: 191, distance: 17.9
click at [362, 185] on input "search" at bounding box center [368, 186] width 92 height 20
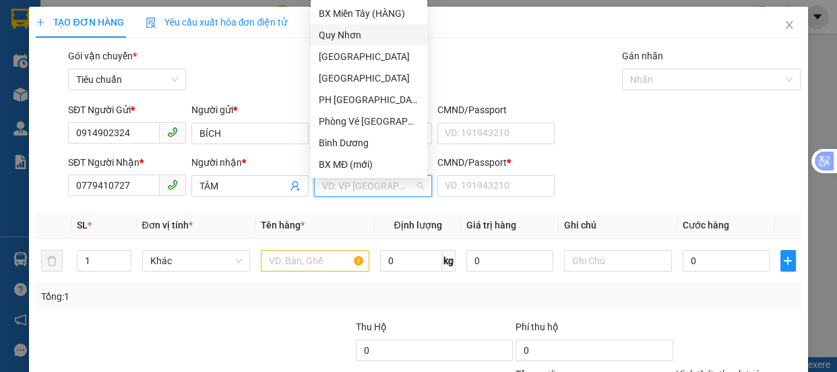
click at [331, 38] on div "Quy Nhơn" at bounding box center [369, 35] width 100 height 15
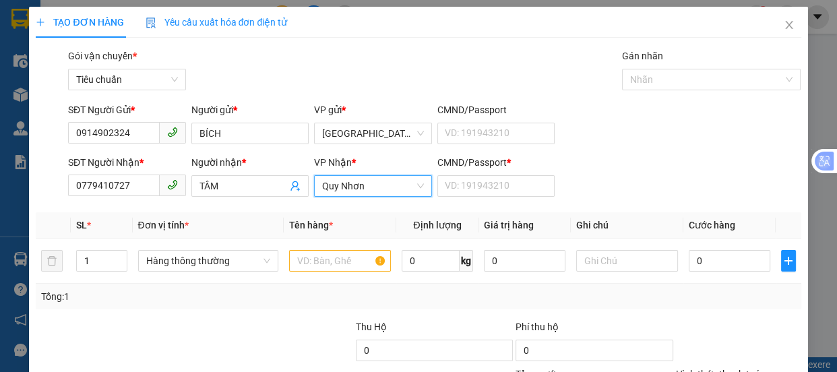
click at [354, 176] on span "Quy Nhơn" at bounding box center [373, 186] width 102 height 20
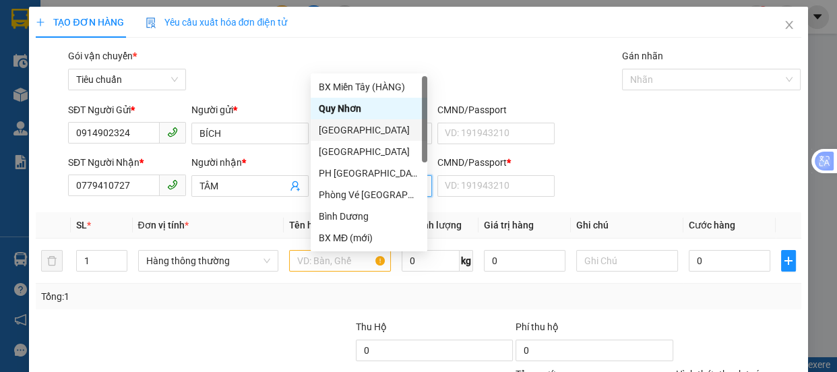
click at [343, 139] on div "[GEOGRAPHIC_DATA]" at bounding box center [369, 130] width 117 height 22
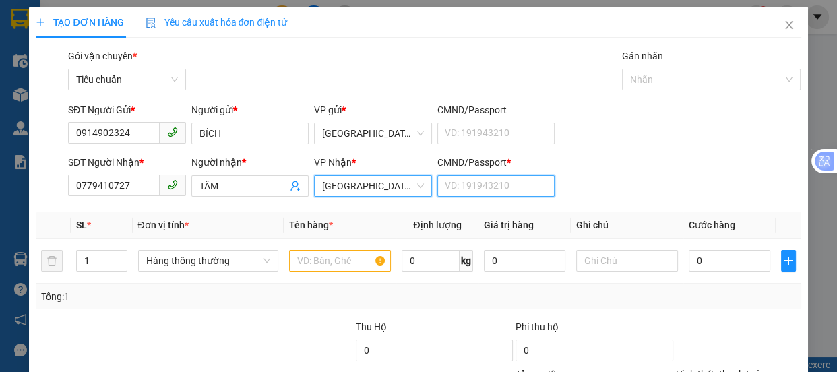
click at [454, 175] on input "CMND/Passport *" at bounding box center [496, 186] width 118 height 22
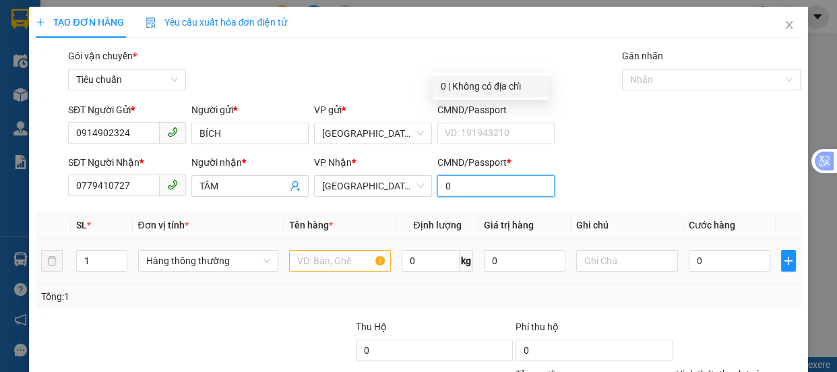
type input "0"
click at [319, 250] on input "text" at bounding box center [340, 261] width 102 height 22
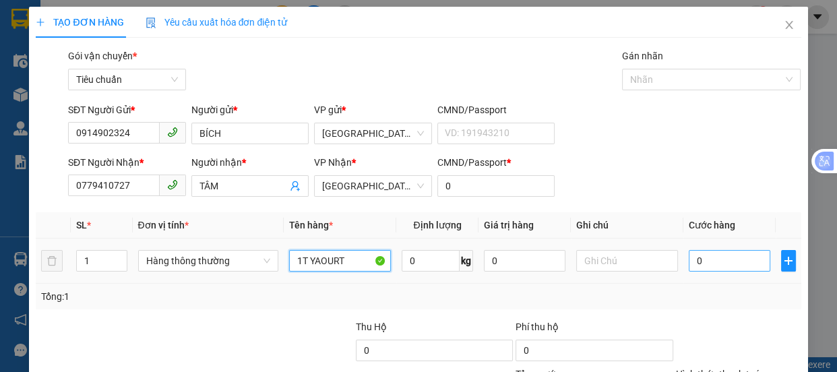
type input "1T YAOURT"
click at [715, 250] on input "0" at bounding box center [730, 261] width 82 height 22
type input "7"
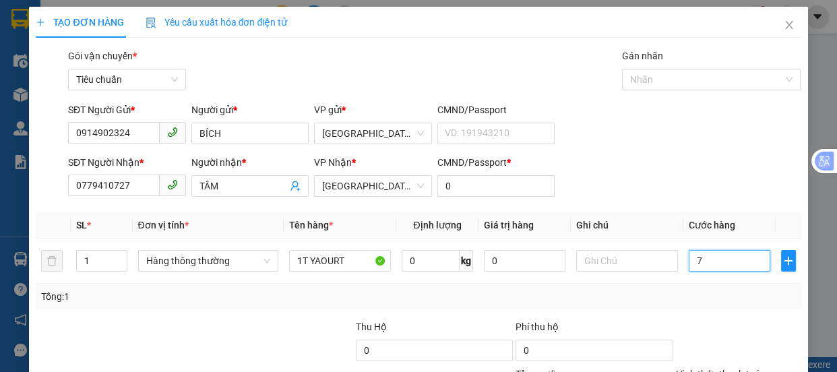
type input "70"
type input "70.000"
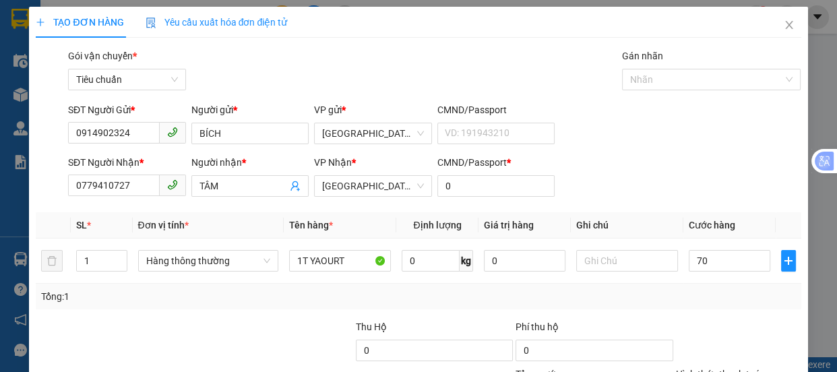
type input "70.000"
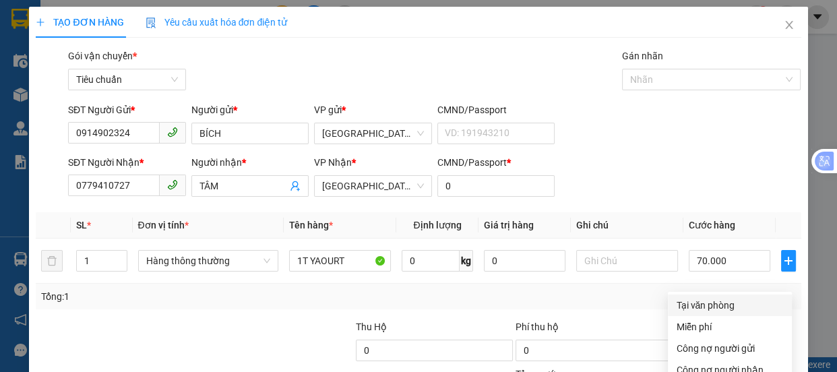
click at [715, 294] on div "Tại văn phòng" at bounding box center [730, 305] width 124 height 22
drag, startPoint x: 736, startPoint y: 336, endPoint x: 724, endPoint y: 284, distance: 53.3
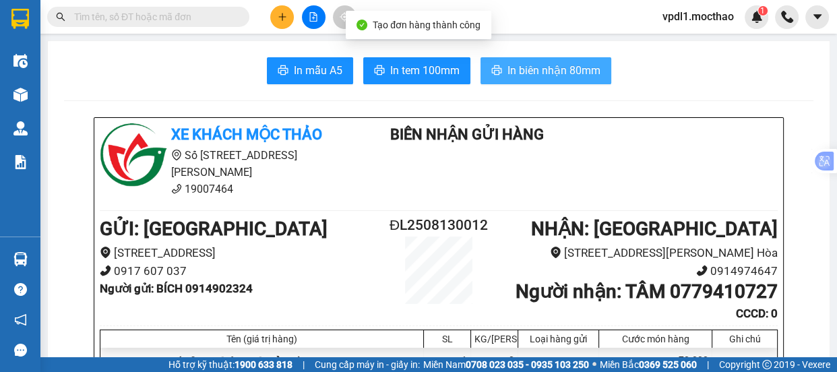
click at [527, 71] on span "In biên nhận 80mm" at bounding box center [553, 70] width 93 height 17
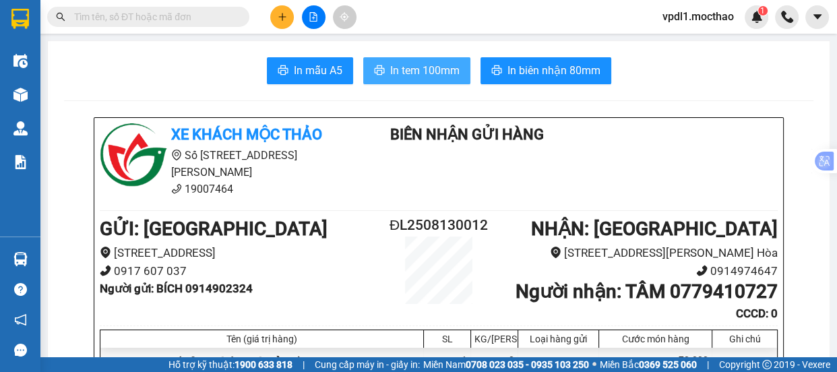
click at [408, 73] on span "In tem 100mm" at bounding box center [424, 70] width 69 height 17
